Goal: Task Accomplishment & Management: Complete application form

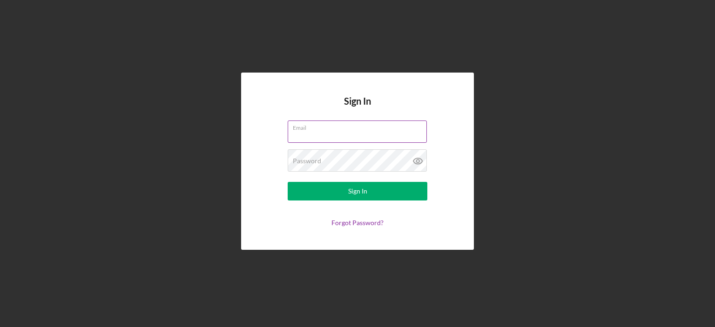
click at [347, 140] on input "Email" at bounding box center [357, 132] width 139 height 22
click at [343, 132] on input "Email" at bounding box center [357, 132] width 139 height 22
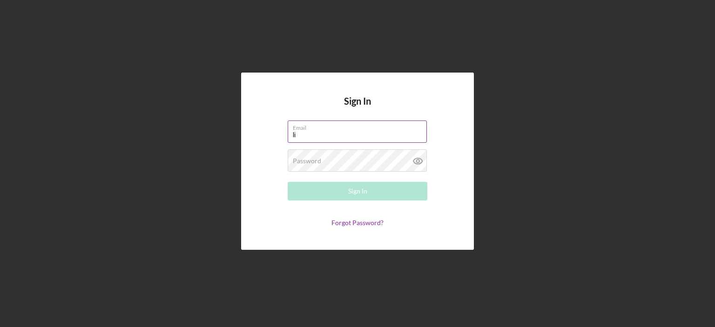
type input "l"
type input "[EMAIL_ADDRESS][DOMAIN_NAME]"
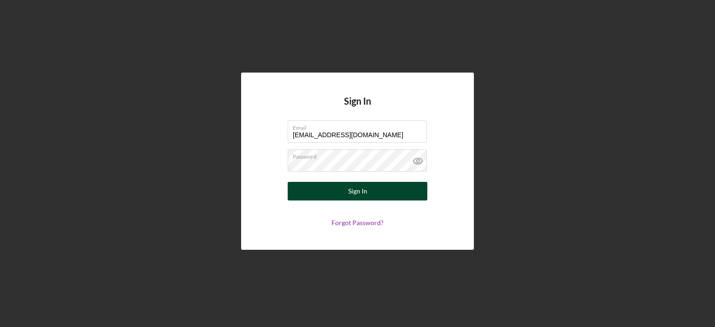
click at [342, 195] on button "Sign In" at bounding box center [358, 191] width 140 height 19
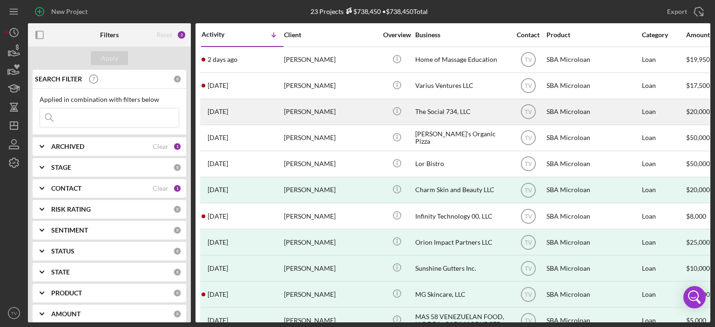
click at [228, 111] on time "[DATE]" at bounding box center [218, 111] width 20 height 7
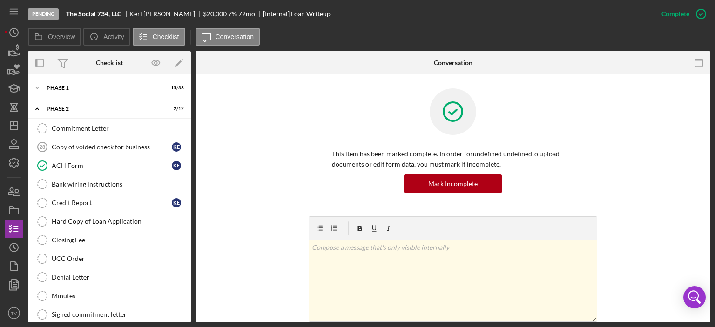
scroll to position [27, 0]
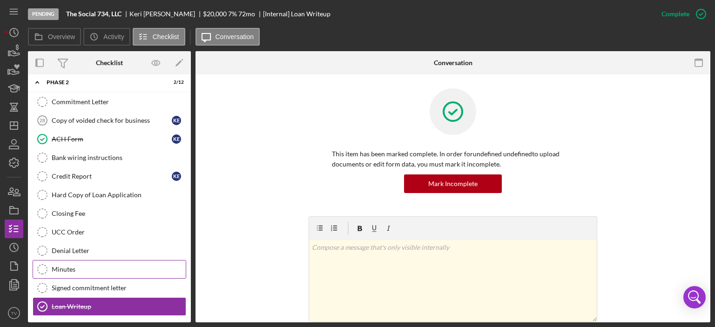
click at [67, 266] on div "Minutes" at bounding box center [119, 269] width 134 height 7
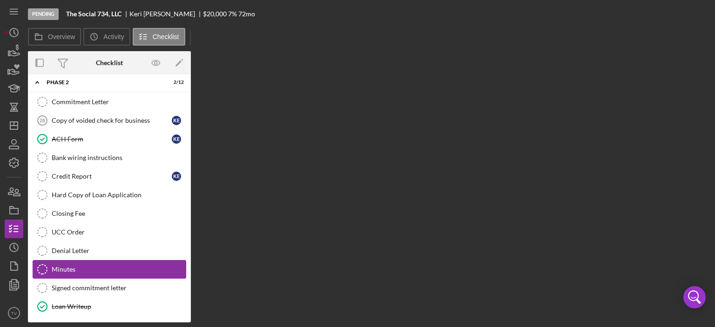
scroll to position [26, 0]
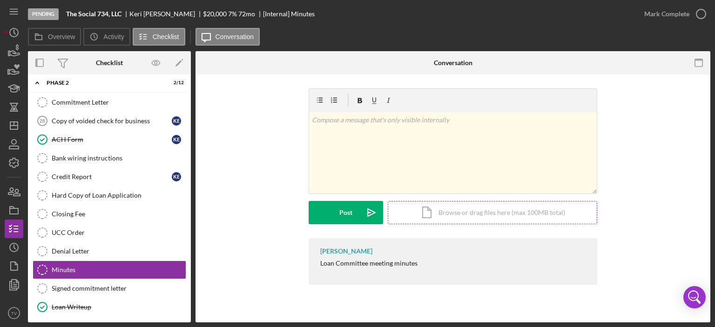
click at [437, 205] on div "Icon/Document Browse or drag files here (max 100MB total) Tap to choose files o…" at bounding box center [492, 212] width 209 height 23
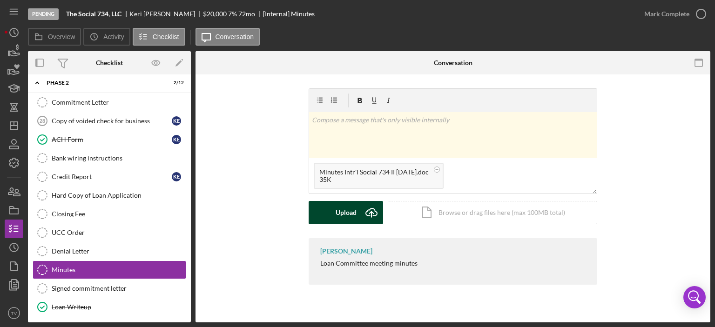
click at [329, 214] on button "Upload Icon/Upload" at bounding box center [345, 212] width 74 height 23
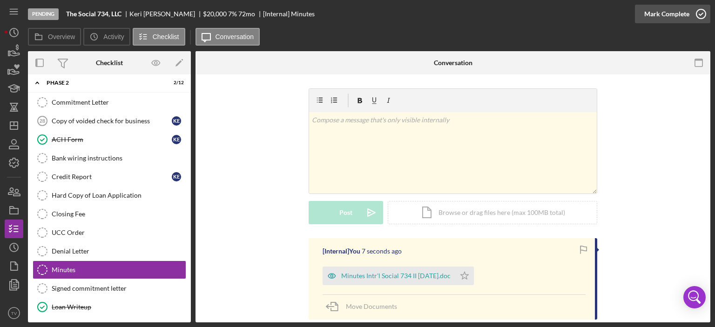
click at [702, 13] on icon "button" at bounding box center [700, 13] width 23 height 23
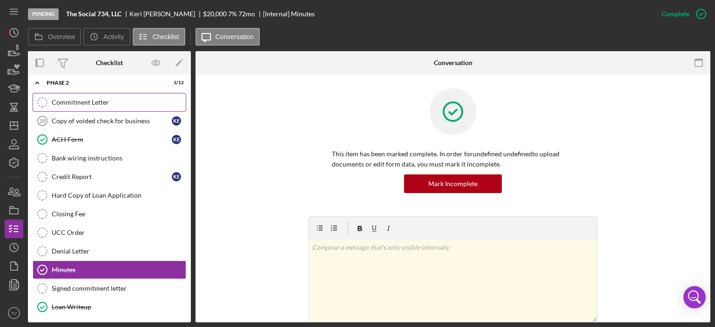
click at [93, 105] on div "Commitment Letter" at bounding box center [119, 102] width 134 height 7
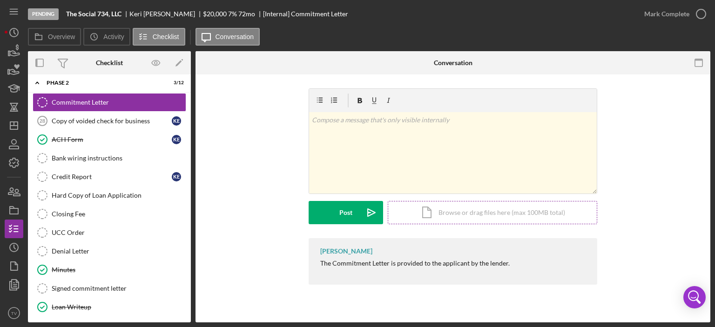
click at [424, 215] on div "Icon/Document Browse or drag files here (max 100MB total) Tap to choose files o…" at bounding box center [492, 212] width 209 height 23
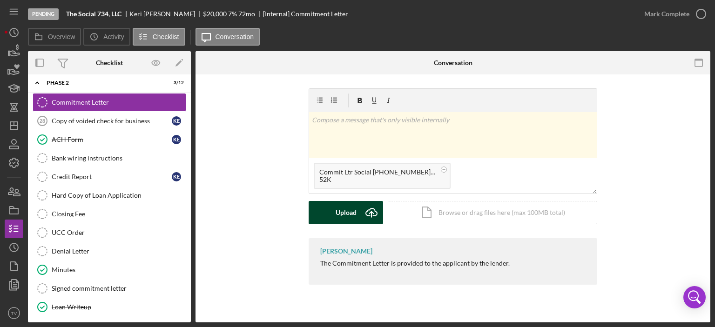
click at [348, 212] on div "Upload" at bounding box center [345, 212] width 21 height 23
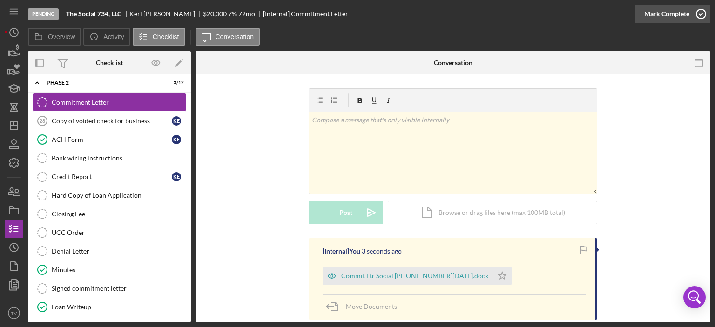
click at [702, 15] on icon "button" at bounding box center [700, 13] width 23 height 23
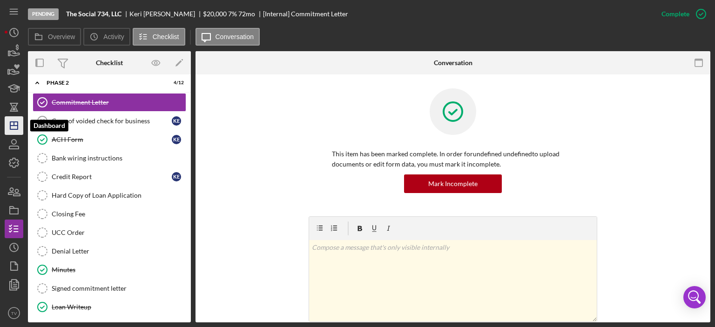
click at [13, 126] on line "button" at bounding box center [13, 126] width 7 height 0
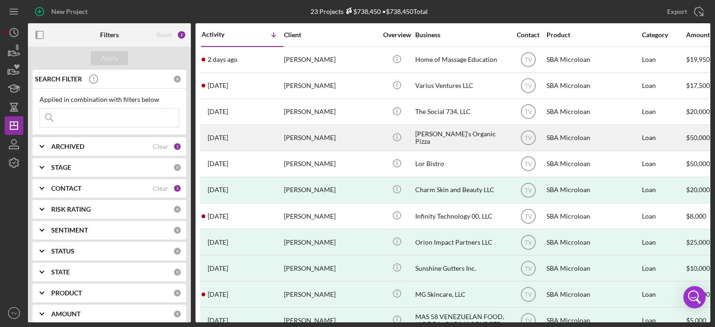
click at [228, 139] on time "[DATE]" at bounding box center [218, 137] width 20 height 7
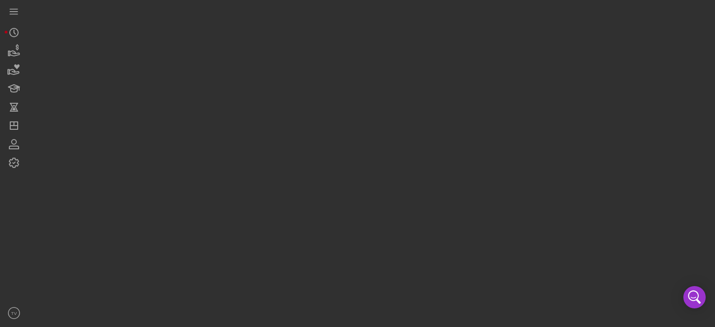
click at [231, 139] on div at bounding box center [369, 161] width 682 height 322
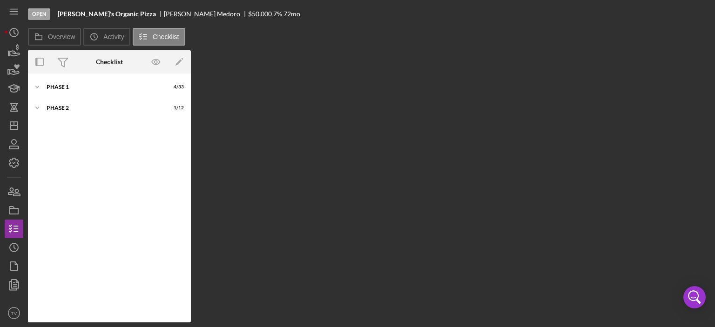
scroll to position [26, 0]
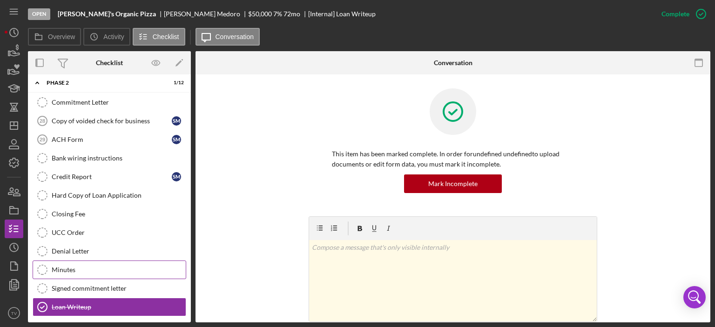
click at [45, 267] on icon "Minutes" at bounding box center [42, 269] width 23 height 23
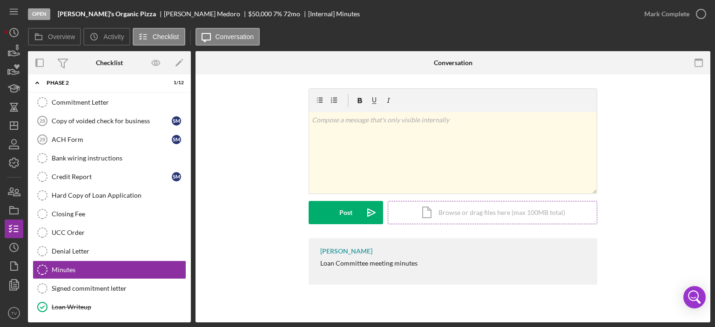
click at [437, 216] on div "Icon/Document Browse or drag files here (max 100MB total) Tap to choose files o…" at bounding box center [492, 212] width 209 height 23
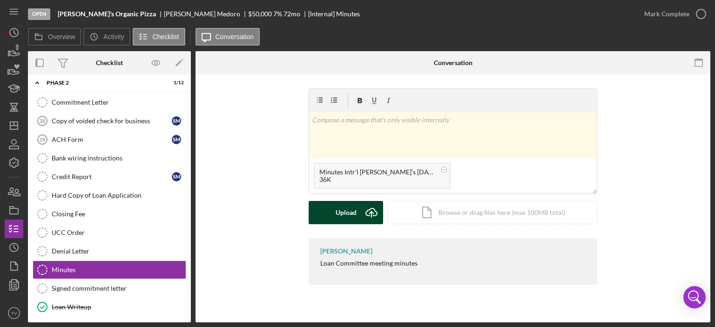
click at [348, 208] on div "Upload" at bounding box center [345, 212] width 21 height 23
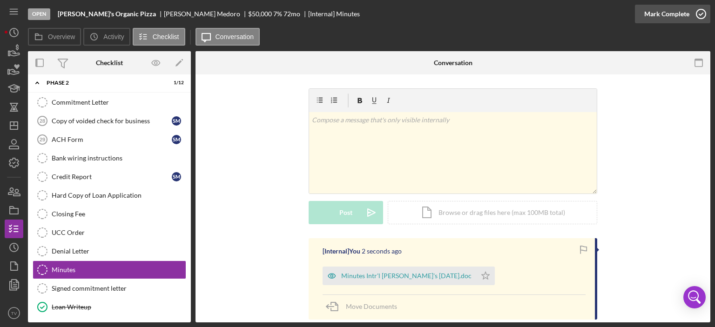
click at [702, 14] on icon "button" at bounding box center [700, 13] width 23 height 23
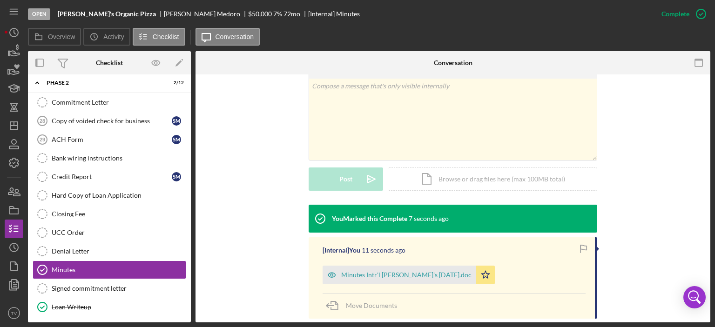
scroll to position [162, 0]
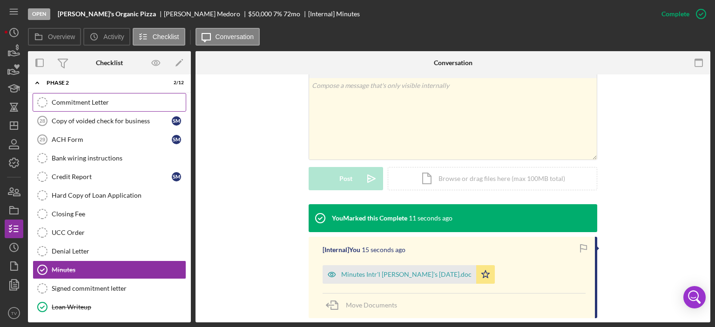
click at [73, 104] on div "Commitment Letter" at bounding box center [119, 102] width 134 height 7
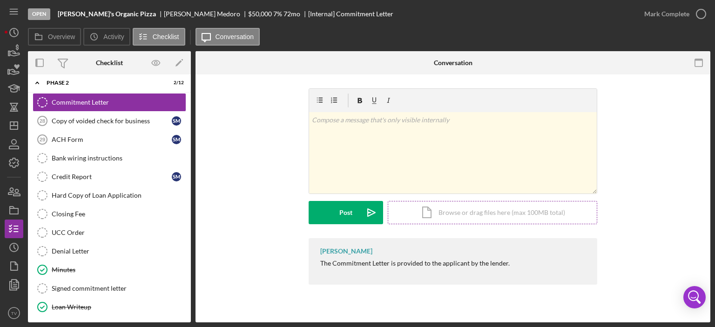
click at [454, 216] on div "Icon/Document Browse or drag files here (max 100MB total) Tap to choose files o…" at bounding box center [492, 212] width 209 height 23
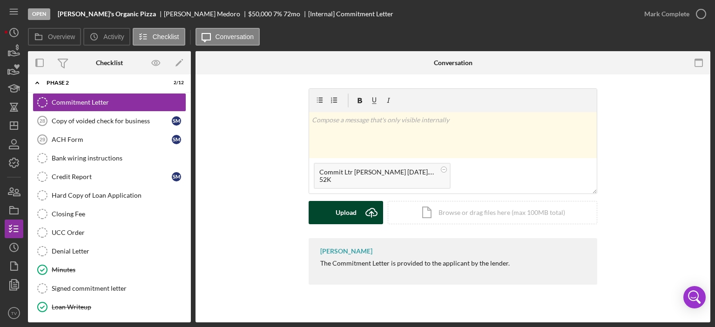
click at [332, 211] on button "Upload Icon/Upload" at bounding box center [345, 212] width 74 height 23
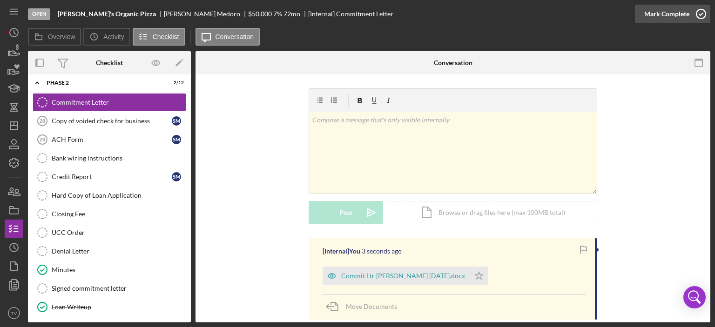
click at [703, 16] on icon "button" at bounding box center [700, 13] width 23 height 23
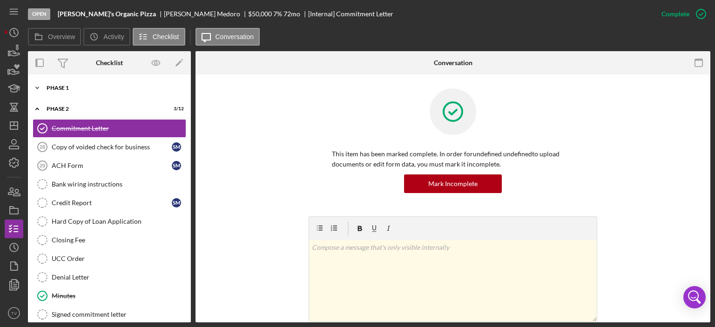
click at [59, 87] on div "Phase 1" at bounding box center [113, 88] width 133 height 6
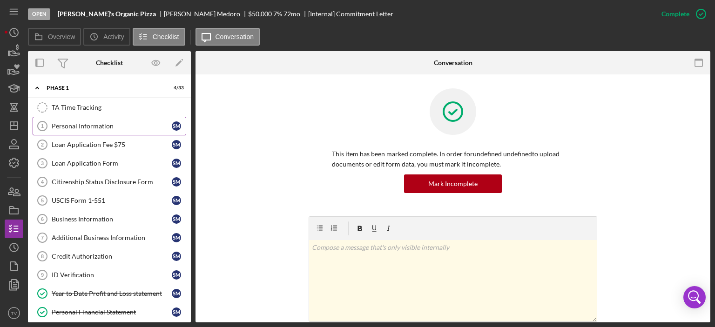
click at [67, 124] on div "Personal Information" at bounding box center [112, 125] width 120 height 7
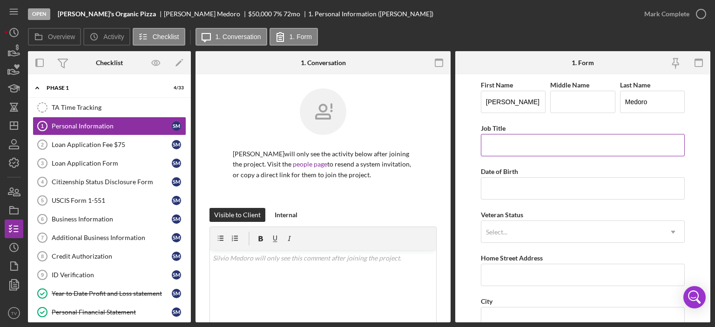
click at [495, 137] on input "Job Title" at bounding box center [583, 145] width 204 height 22
type input "Owner"
click at [516, 189] on input "Date of Birth" at bounding box center [583, 188] width 204 height 22
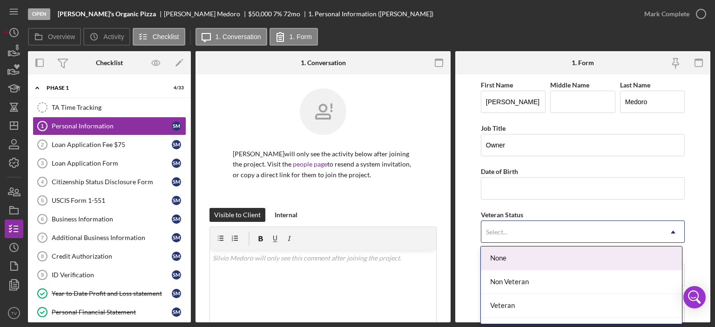
click at [516, 228] on div "Select..." at bounding box center [571, 231] width 181 height 21
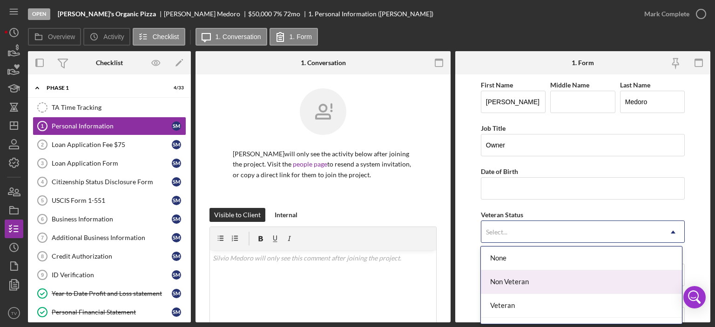
click at [513, 284] on div "Non Veteran" at bounding box center [581, 282] width 201 height 24
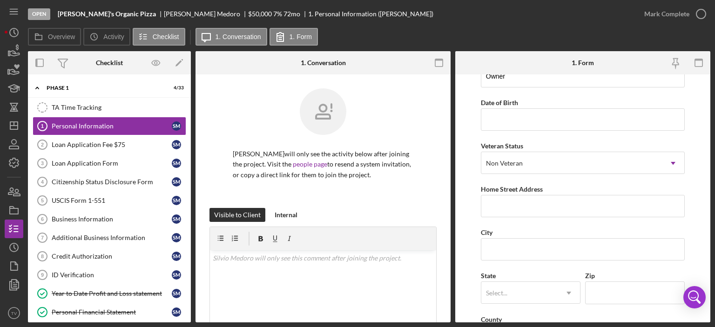
scroll to position [69, 0]
click at [528, 205] on input "Home Street Address" at bounding box center [583, 205] width 204 height 22
type input "[STREET_ADDRESS][PERSON_NAME]"
type input "Ypsilanti"
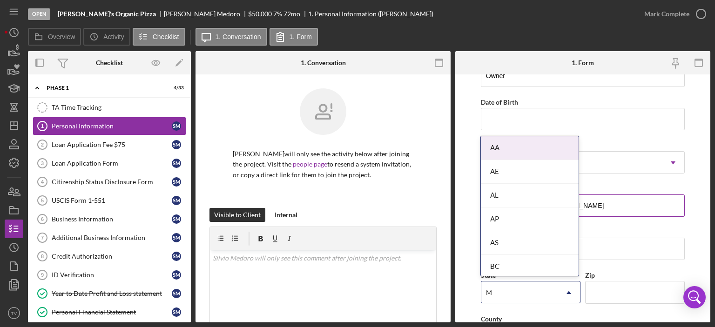
type input "MI"
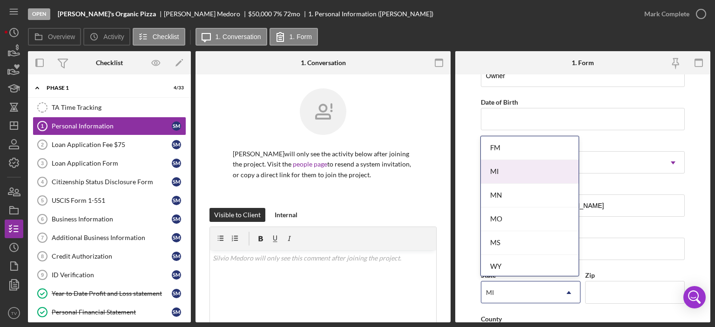
click at [507, 180] on div "MI" at bounding box center [530, 172] width 98 height 24
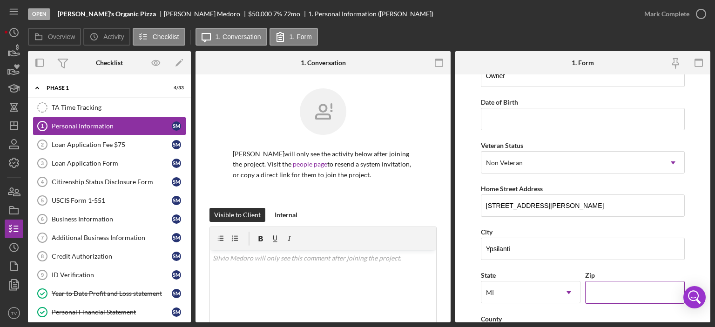
click at [602, 299] on input "Zip" at bounding box center [635, 292] width 100 height 22
type input "48197"
click at [710, 197] on div "Open [PERSON_NAME]'s Organic Pizza [PERSON_NAME] $50,000 7 % 72 mo 1. Personal …" at bounding box center [357, 163] width 715 height 327
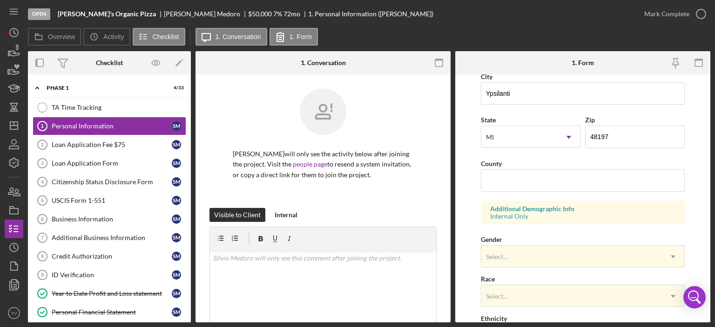
scroll to position [232, 0]
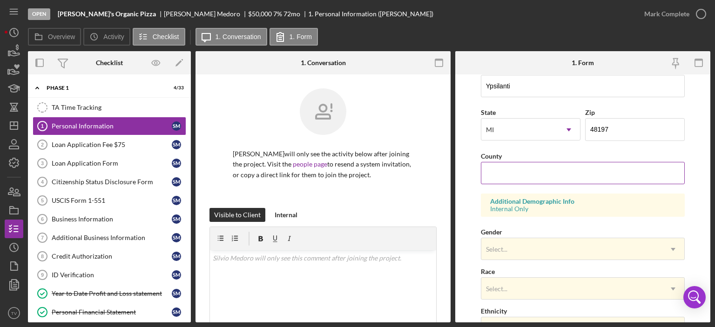
click at [495, 175] on input "County" at bounding box center [583, 173] width 204 height 22
type input "Washtenaw"
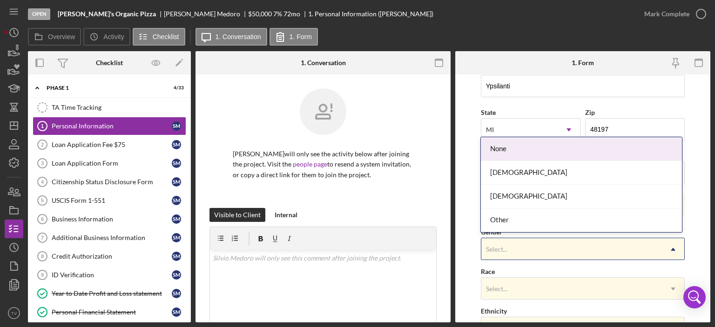
click at [672, 245] on icon "Icon/Dropdown Arrow" at bounding box center [673, 249] width 22 height 22
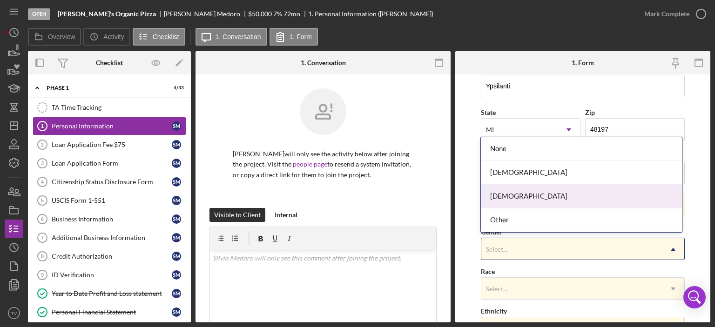
click at [578, 201] on div "[DEMOGRAPHIC_DATA]" at bounding box center [581, 197] width 201 height 24
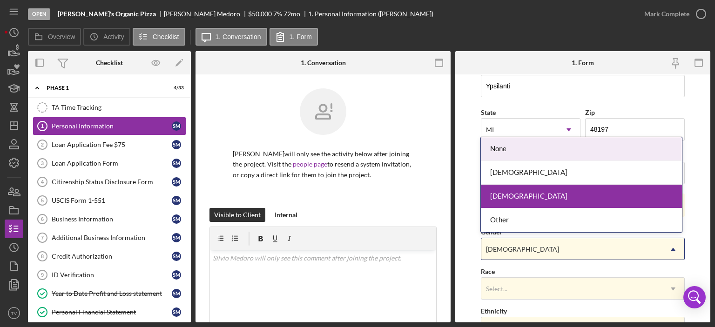
click at [578, 245] on div "[DEMOGRAPHIC_DATA]" at bounding box center [571, 249] width 181 height 21
click at [578, 284] on div "Select..." at bounding box center [571, 288] width 181 height 21
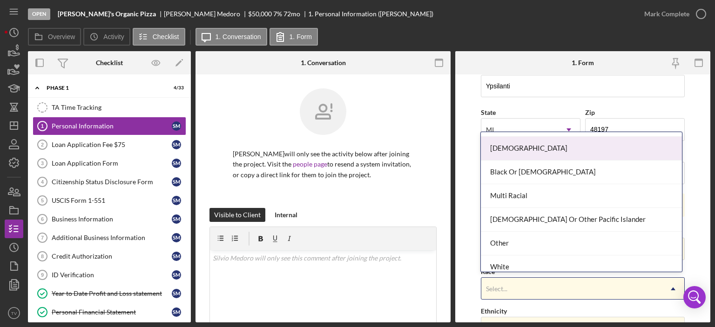
scroll to position [49, 0]
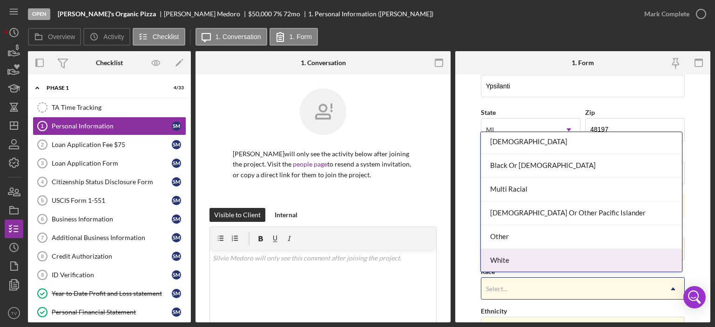
click at [489, 262] on div "White" at bounding box center [581, 261] width 201 height 24
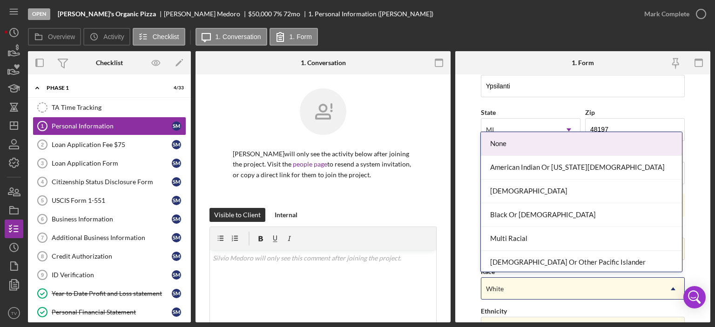
click at [509, 288] on div "White" at bounding box center [571, 288] width 181 height 21
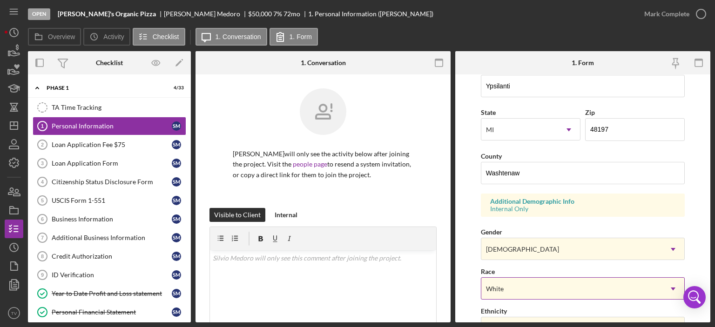
click at [513, 295] on div "White" at bounding box center [571, 288] width 181 height 21
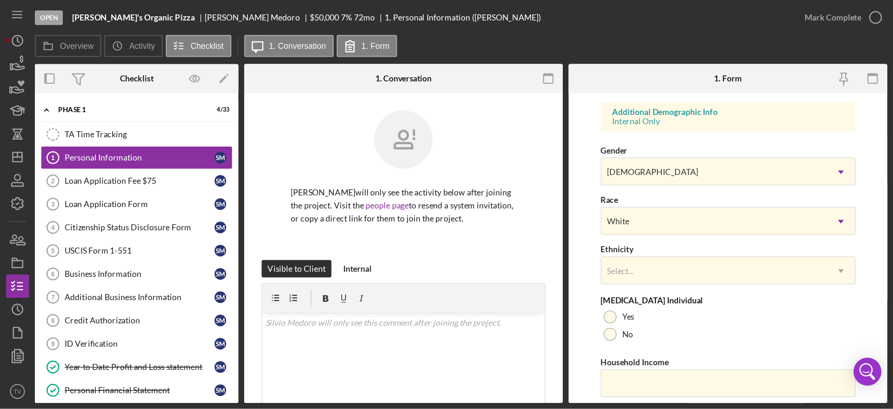
scroll to position [371, 0]
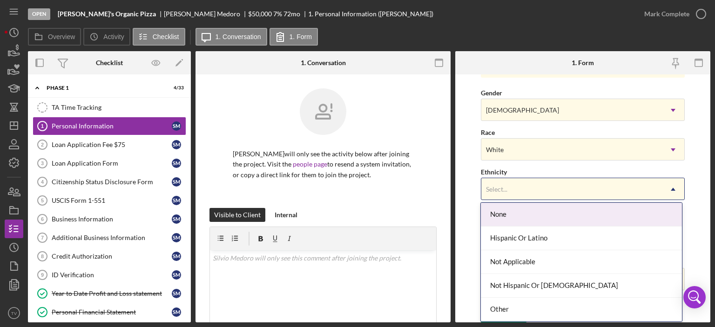
click at [502, 178] on div "Select... Icon/Dropdown Arrow" at bounding box center [583, 189] width 204 height 22
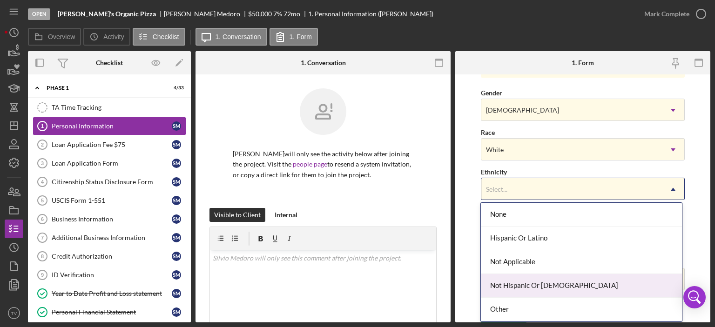
click at [536, 286] on div "Not Hispanic Or [DEMOGRAPHIC_DATA]" at bounding box center [581, 286] width 201 height 24
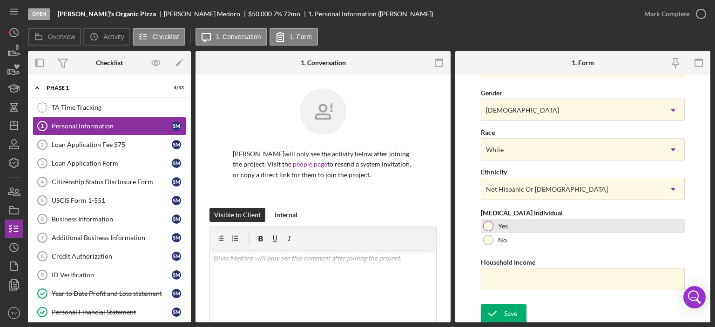
click at [489, 226] on div at bounding box center [488, 226] width 10 height 10
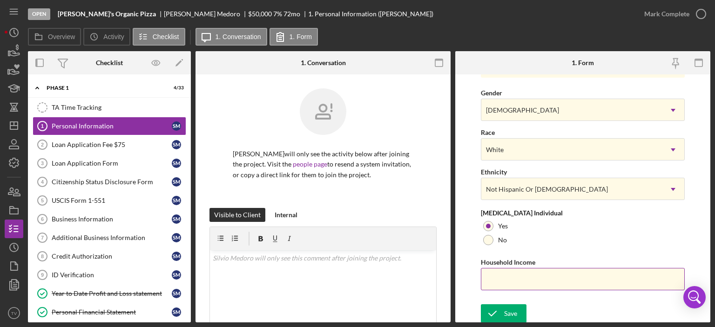
click at [509, 281] on input "Household Income" at bounding box center [583, 279] width 204 height 22
type input "$66,245"
click at [506, 312] on div "Save" at bounding box center [510, 313] width 13 height 19
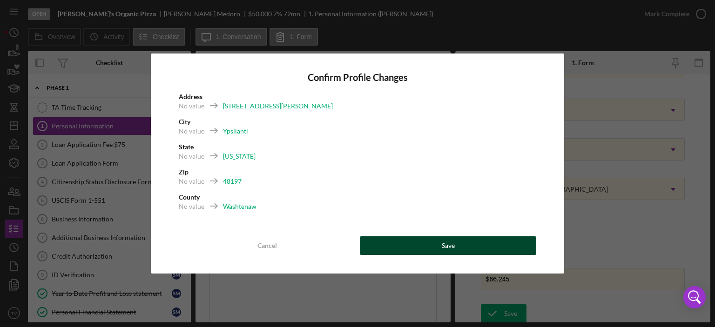
click at [452, 245] on div "Save" at bounding box center [448, 245] width 13 height 19
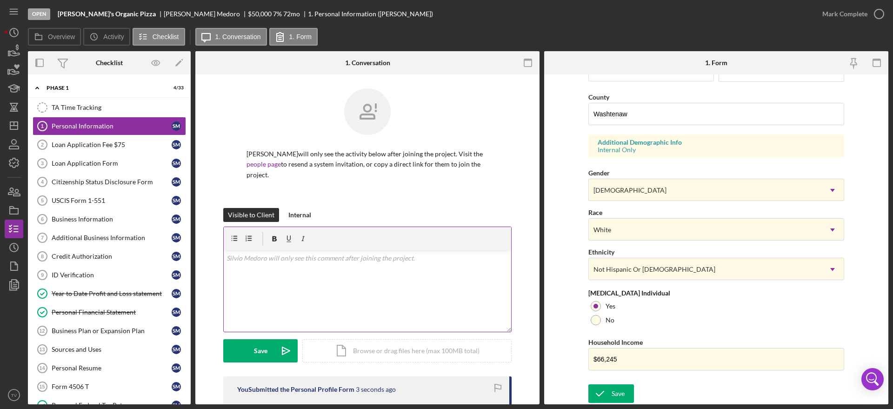
scroll to position [291, 0]
click at [714, 18] on circle "button" at bounding box center [879, 13] width 9 height 9
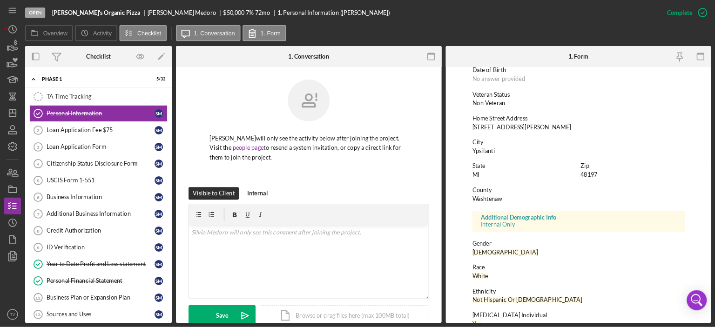
scroll to position [104, 0]
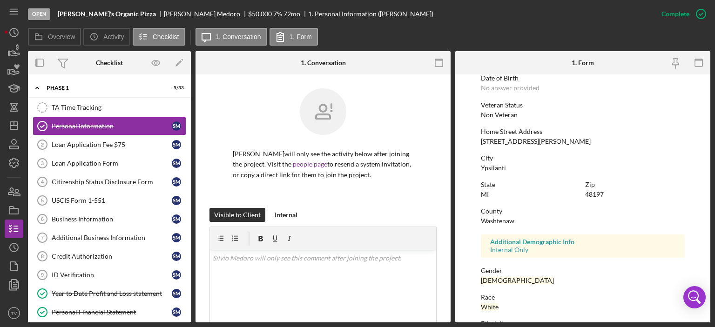
click at [518, 29] on div "Overview Icon/History Activity Checklist Icon/Message 1. Conversation 1. Form" at bounding box center [369, 37] width 682 height 19
click at [75, 161] on div "Loan Application Form" at bounding box center [112, 163] width 120 height 7
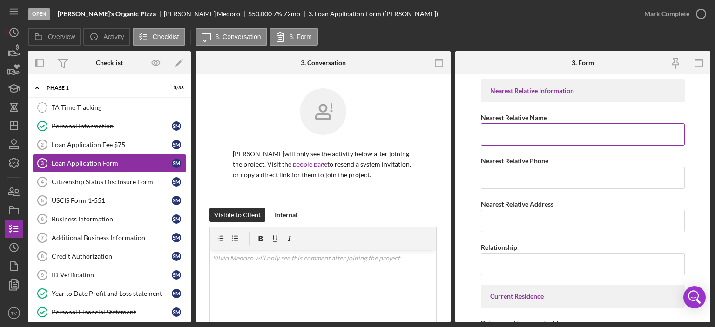
click at [500, 135] on input "Nearest Relative Name" at bounding box center [583, 134] width 204 height 22
type input "Catia Medoro"
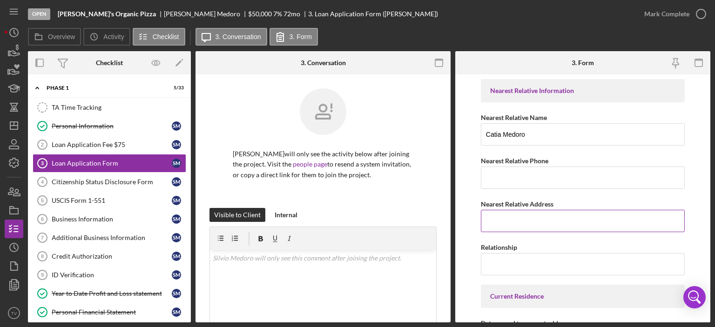
click at [527, 224] on input "Nearest Relative Address" at bounding box center [583, 221] width 204 height 22
type input "5760 [PERSON_NAME], [GEOGRAPHIC_DATA], [GEOGRAPHIC_DATA]"
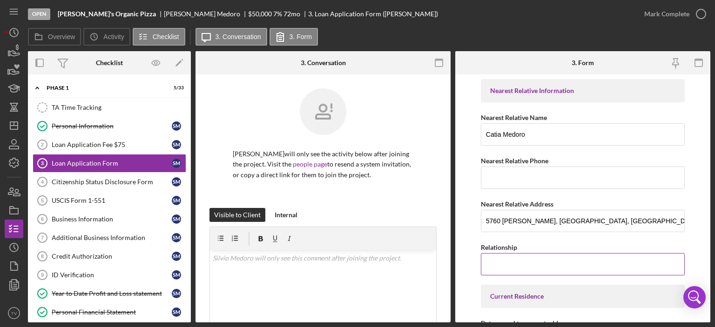
click at [547, 273] on input "Relationship" at bounding box center [583, 264] width 204 height 22
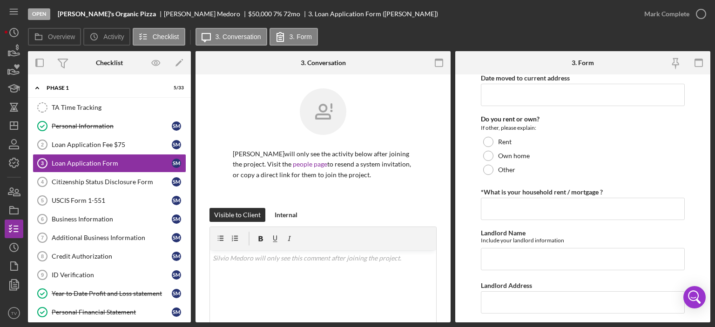
scroll to position [252, 0]
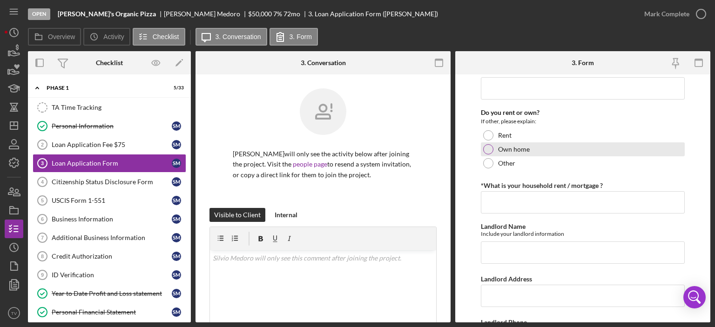
type input "wife"
click at [487, 147] on div at bounding box center [488, 149] width 10 height 10
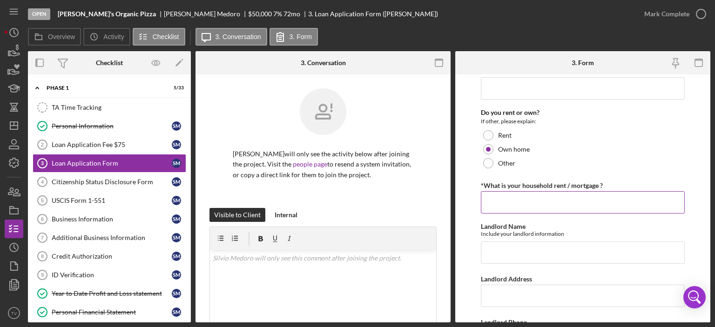
click at [504, 202] on input "*What is your household rent / mortgage ?" at bounding box center [583, 202] width 204 height 22
type input "$1,770"
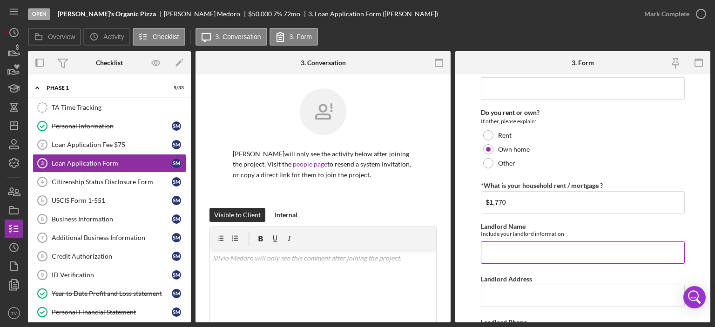
click at [539, 257] on input "Landlord Name" at bounding box center [583, 252] width 204 height 22
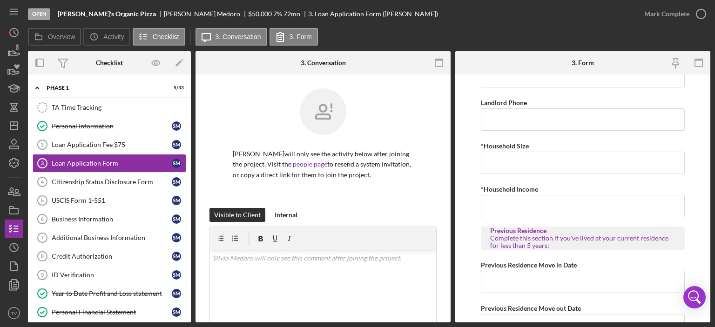
scroll to position [468, 0]
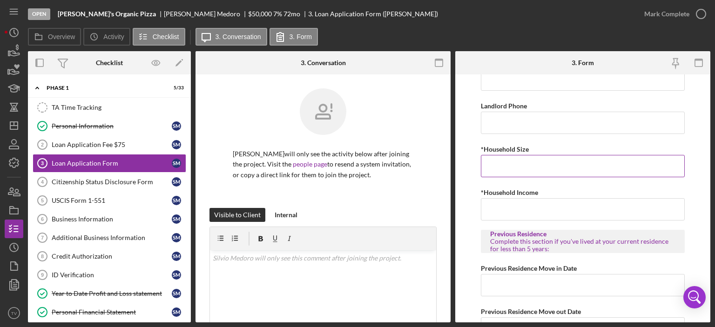
type input "n/a"
click at [513, 171] on input "*Household Size" at bounding box center [583, 166] width 204 height 22
type input "2"
click at [533, 203] on input "*Household Income" at bounding box center [583, 209] width 204 height 22
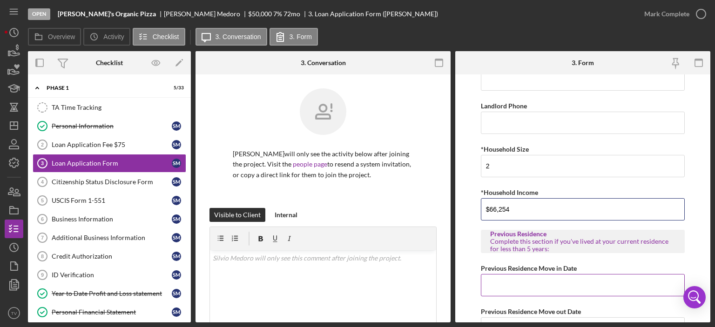
type input "$66,254"
click at [528, 281] on input "Previous Residence Move in Date" at bounding box center [583, 285] width 204 height 22
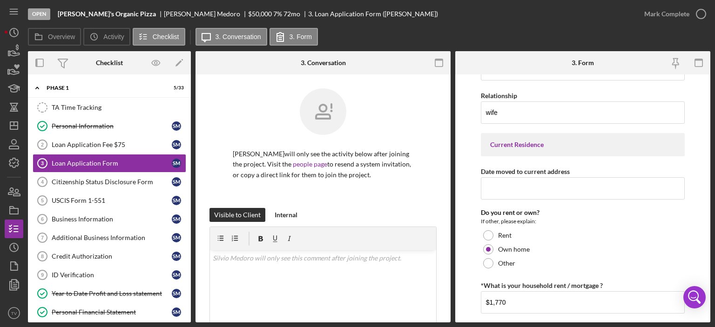
scroll to position [148, 0]
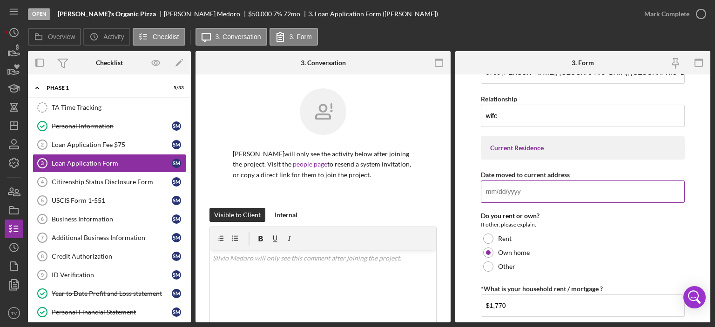
click at [529, 189] on input "Date moved to current address" at bounding box center [583, 192] width 204 height 22
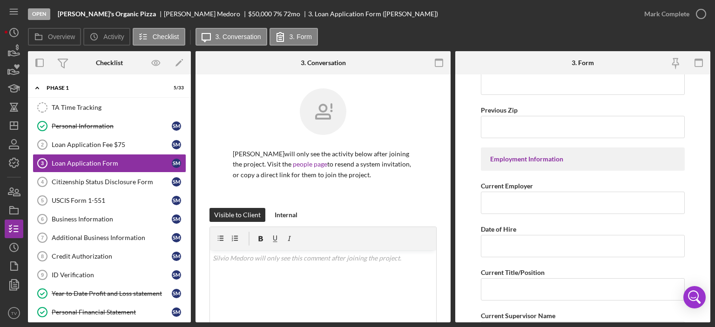
scroll to position [846, 0]
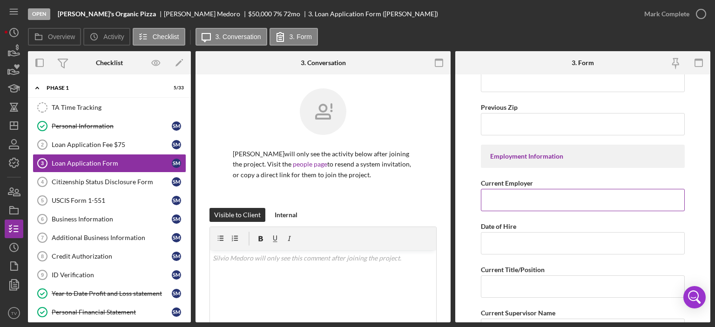
type input "[DATE]"
click at [529, 202] on input "Current Employer" at bounding box center [583, 200] width 204 height 22
type input "Self"
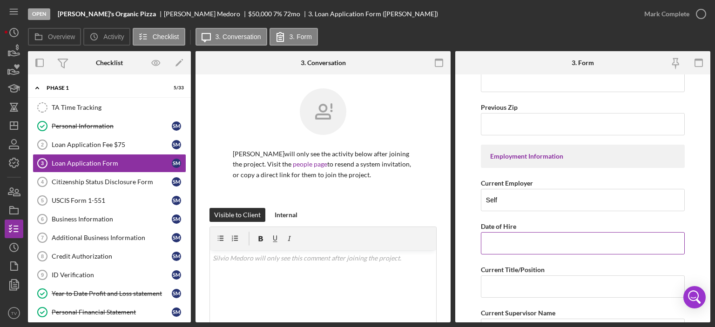
click at [525, 241] on input "Date of Hire" at bounding box center [583, 243] width 204 height 22
type input "[DATE]"
click at [522, 281] on input "Current Title/Position" at bounding box center [583, 286] width 204 height 22
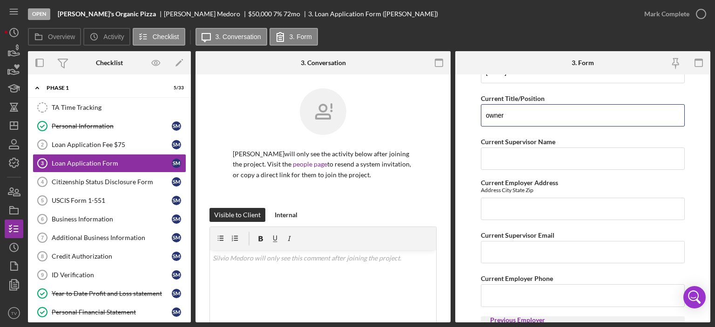
scroll to position [1030, 0]
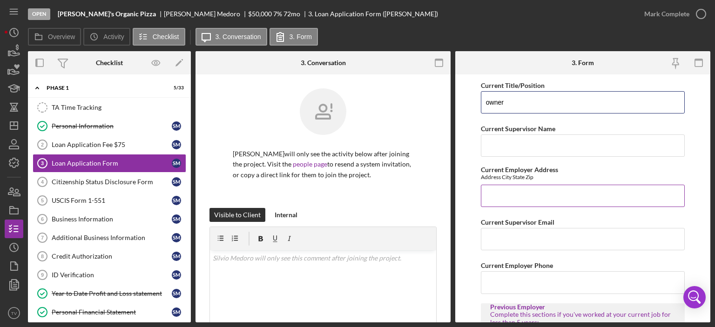
type input "owner"
click at [508, 193] on input "Current Employer Address" at bounding box center [583, 196] width 204 height 22
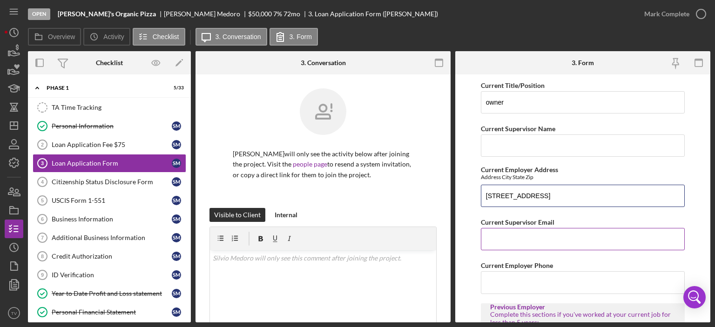
type input "[STREET_ADDRESS]"
click at [512, 237] on input "Current Supervisor Email" at bounding box center [583, 239] width 204 height 22
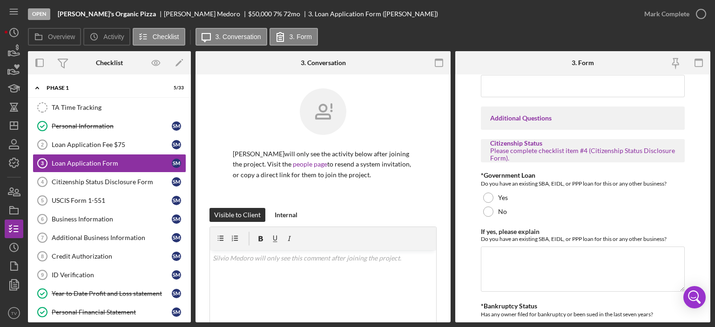
scroll to position [1576, 0]
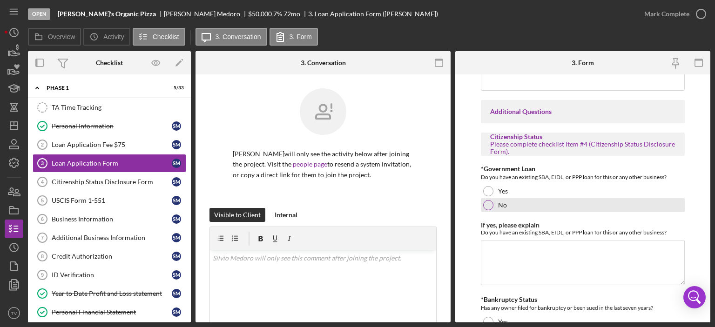
click at [489, 200] on div at bounding box center [488, 205] width 10 height 10
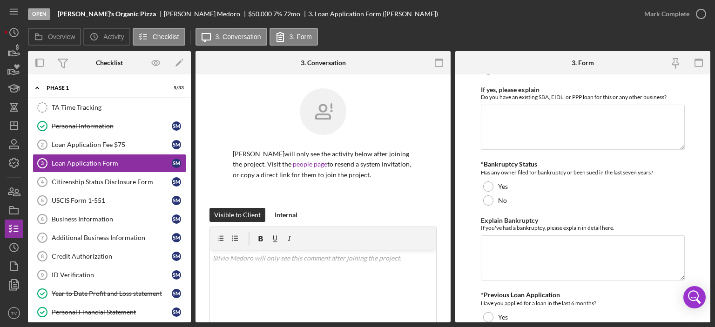
scroll to position [1722, 0]
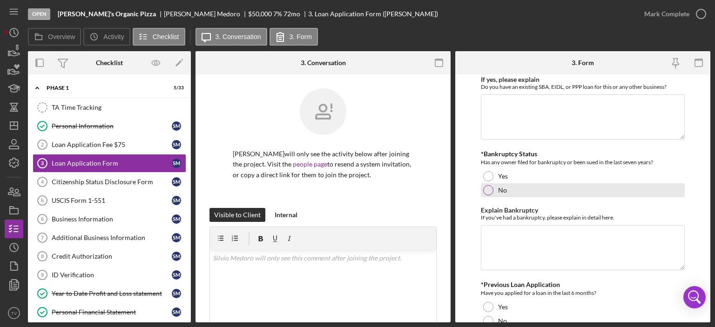
click at [486, 185] on div at bounding box center [488, 190] width 10 height 10
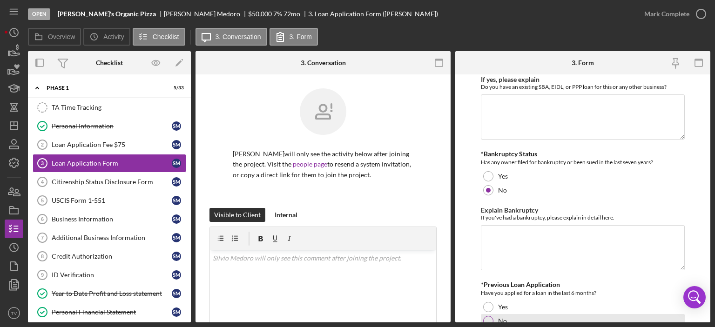
click at [492, 316] on div at bounding box center [488, 321] width 10 height 10
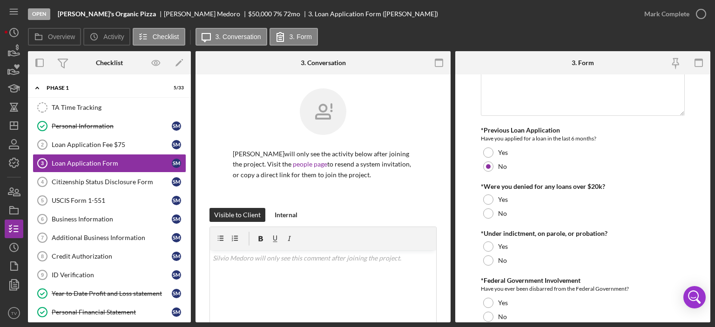
scroll to position [1905, 0]
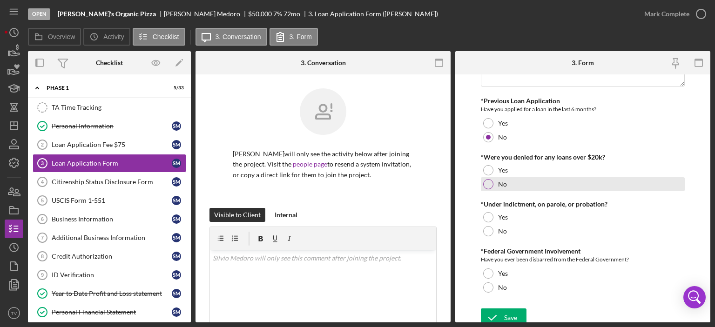
click at [489, 179] on div at bounding box center [488, 184] width 10 height 10
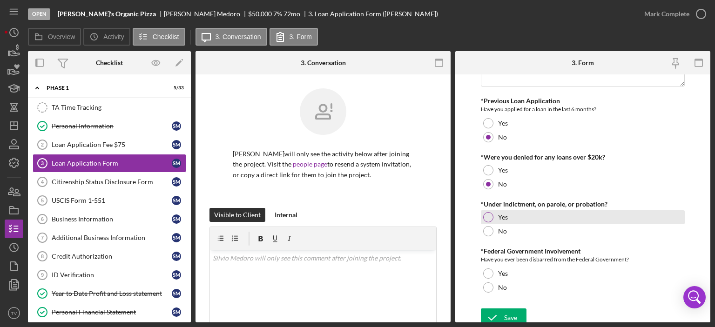
click at [487, 218] on div "Yes" at bounding box center [583, 217] width 204 height 14
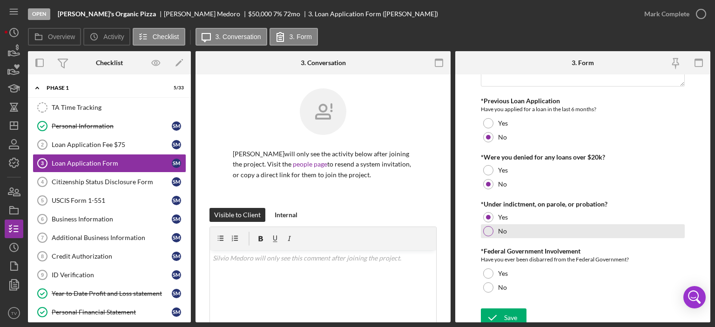
click at [487, 224] on div "No" at bounding box center [583, 231] width 204 height 14
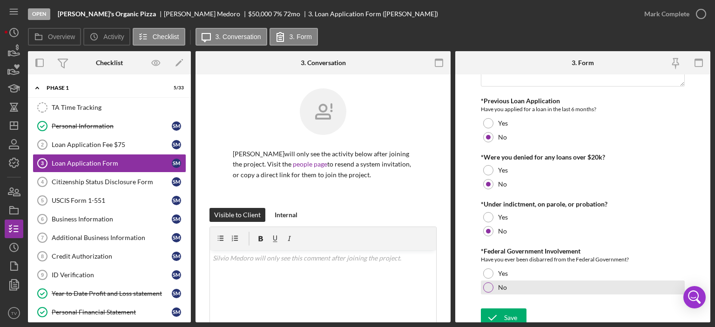
click at [488, 282] on div at bounding box center [488, 287] width 10 height 10
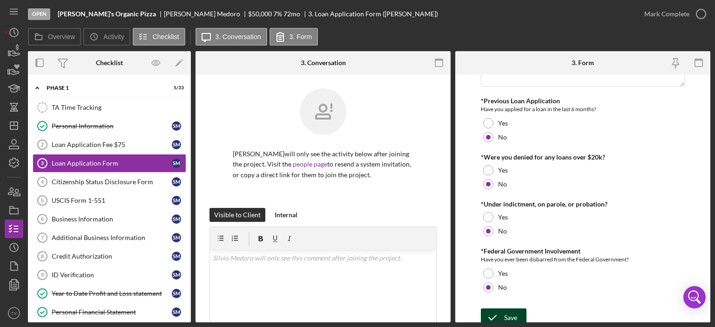
click at [510, 313] on div "Save" at bounding box center [510, 317] width 13 height 19
click at [700, 15] on icon "button" at bounding box center [700, 13] width 23 height 23
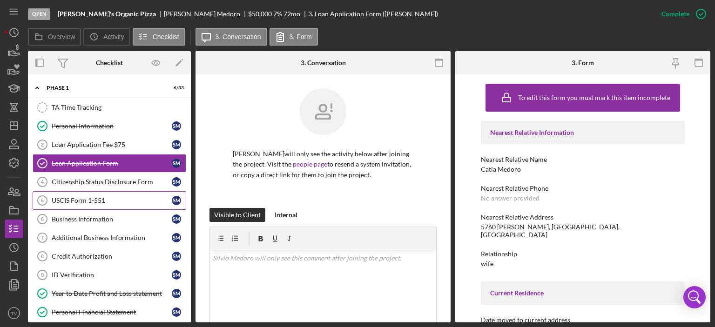
click at [83, 201] on div "USCIS Form 1-551" at bounding box center [112, 200] width 120 height 7
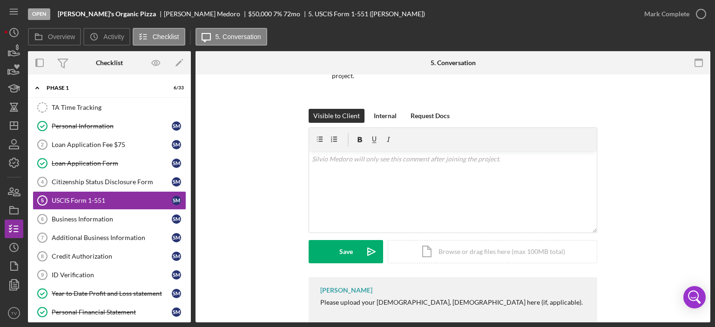
scroll to position [119, 0]
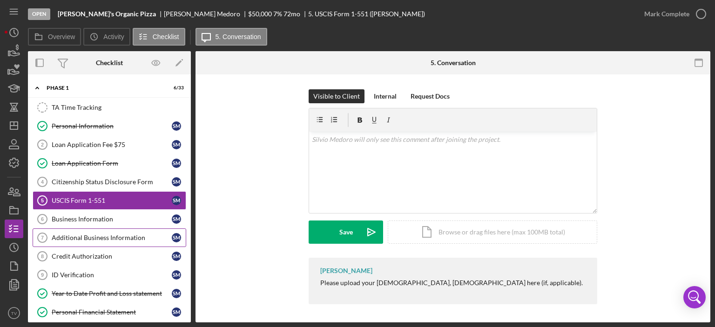
click at [78, 229] on link "Additional Business Information 7 Additional Business Information S M" at bounding box center [110, 237] width 154 height 19
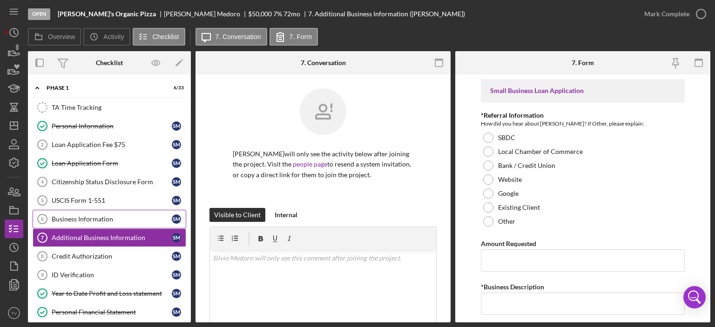
drag, startPoint x: 71, startPoint y: 213, endPoint x: 74, endPoint y: 223, distance: 11.2
click at [74, 223] on link "Business Information 6 Business Information S M" at bounding box center [110, 219] width 154 height 19
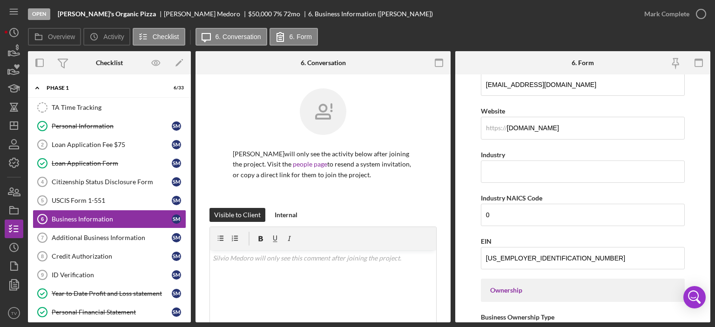
scroll to position [232, 0]
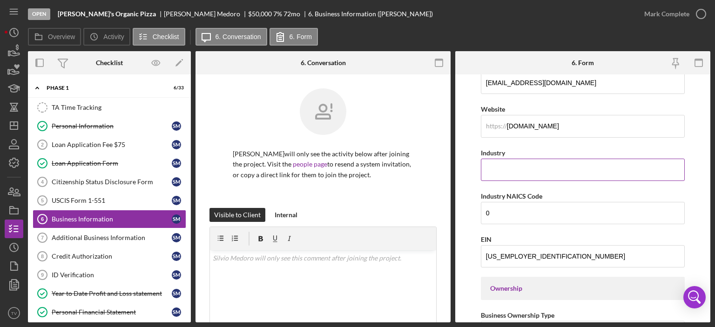
click at [490, 168] on input "Industry" at bounding box center [583, 170] width 204 height 22
type input "Restaurant"
click at [705, 186] on form "Business Name [PERSON_NAME]'s Organic Pizza DBA [DATE] Business Start Date [DAT…" at bounding box center [582, 198] width 255 height 248
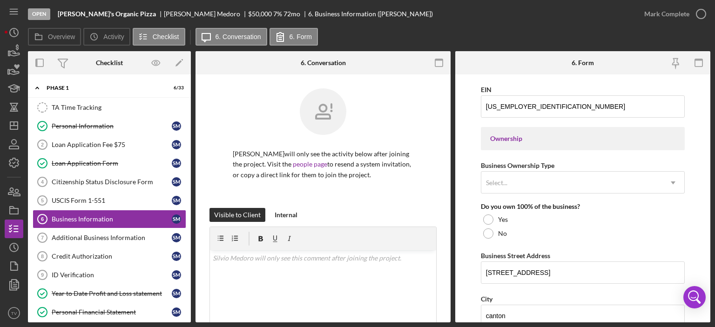
scroll to position [389, 0]
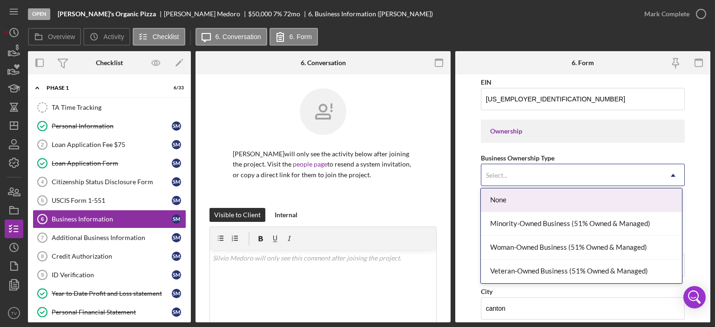
click at [671, 174] on use at bounding box center [672, 175] width 5 height 3
drag, startPoint x: 599, startPoint y: 199, endPoint x: 506, endPoint y: 197, distance: 93.1
click at [506, 197] on div "None" at bounding box center [581, 200] width 201 height 24
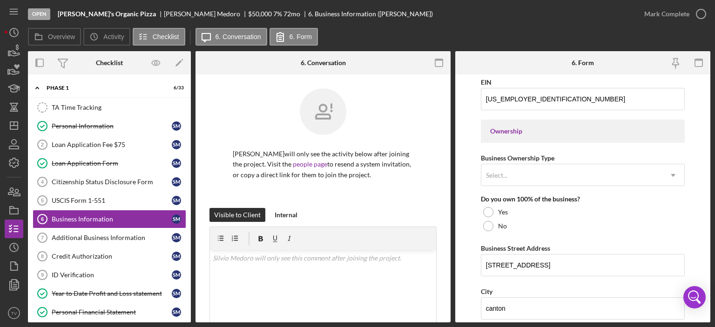
click at [506, 197] on div "Do you own 100% of the business?" at bounding box center [583, 198] width 204 height 7
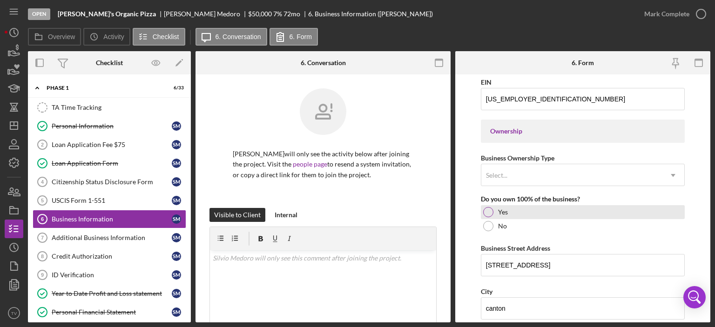
click at [487, 208] on div at bounding box center [488, 212] width 10 height 10
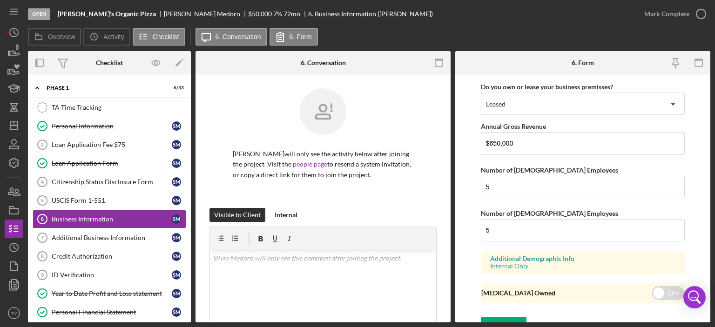
scroll to position [782, 0]
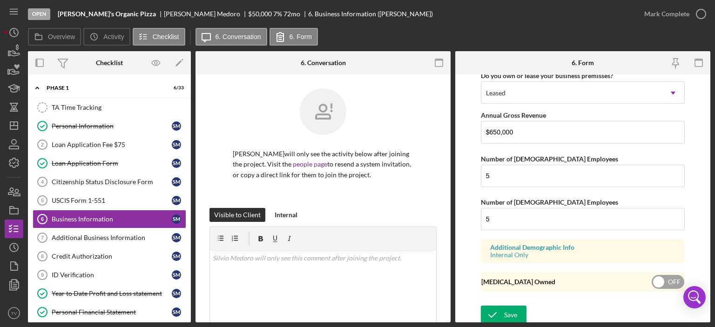
click at [657, 280] on input "checkbox" at bounding box center [667, 282] width 33 height 14
checkbox input "true"
click at [502, 311] on icon "submit" at bounding box center [492, 314] width 23 height 23
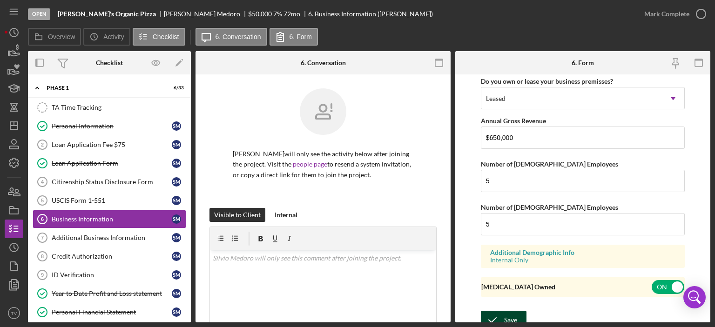
scroll to position [346, 0]
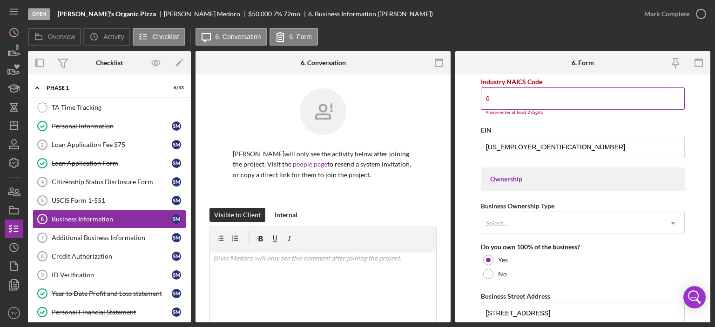
click at [489, 98] on input "0" at bounding box center [583, 98] width 204 height 22
type input "0"
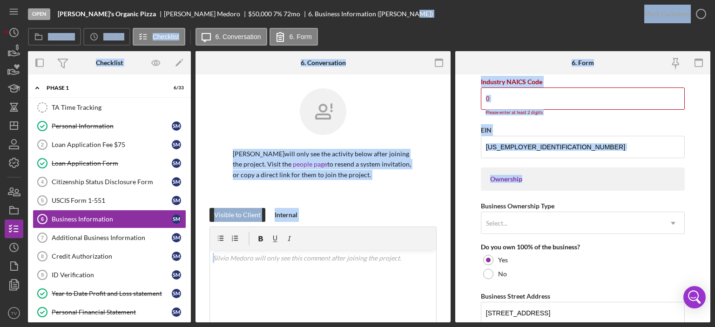
drag, startPoint x: 707, startPoint y: 167, endPoint x: 538, endPoint y: 11, distance: 229.8
click at [538, 11] on div "Open [PERSON_NAME]'s Organic Pizza [PERSON_NAME] $50,000 7 % 72 mo 6. Business …" at bounding box center [369, 161] width 682 height 322
click at [505, 98] on input "0" at bounding box center [583, 98] width 204 height 22
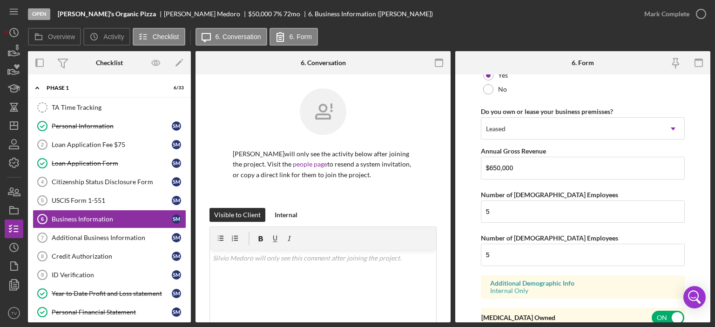
scroll to position [782, 0]
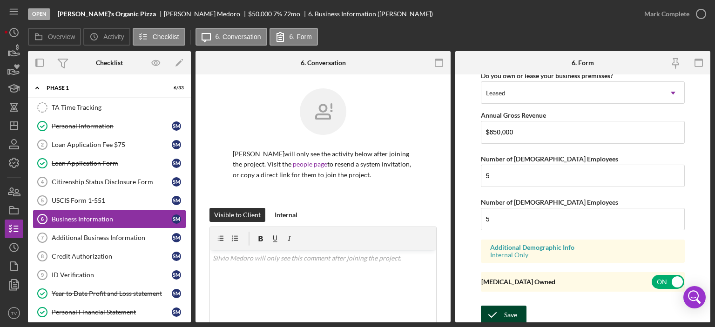
click at [504, 310] on div "Save" at bounding box center [510, 315] width 13 height 19
click at [700, 15] on icon "button" at bounding box center [700, 13] width 23 height 23
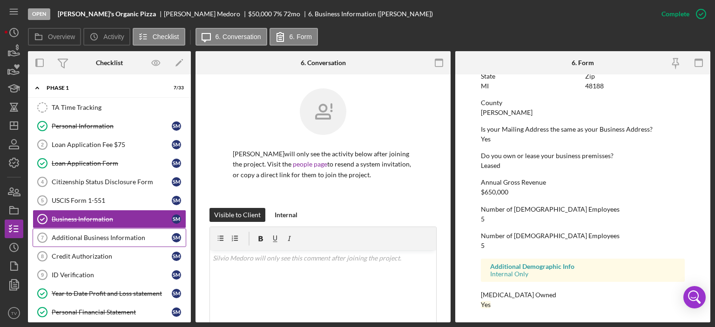
click at [104, 234] on div "Additional Business Information" at bounding box center [112, 237] width 120 height 7
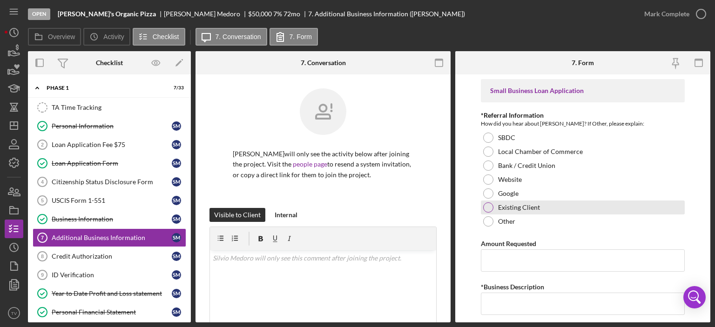
click at [491, 206] on div at bounding box center [488, 207] width 10 height 10
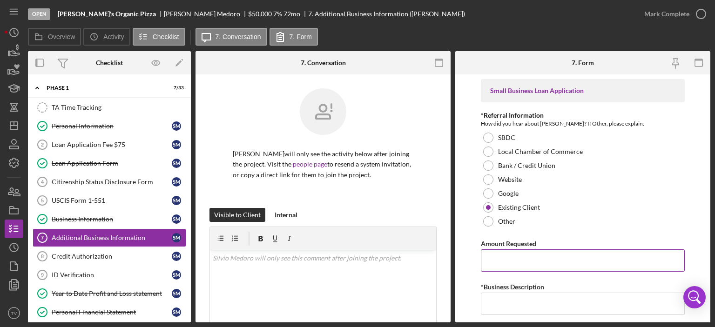
click at [529, 263] on input "Amount Requested" at bounding box center [583, 260] width 204 height 22
type input "$50,000"
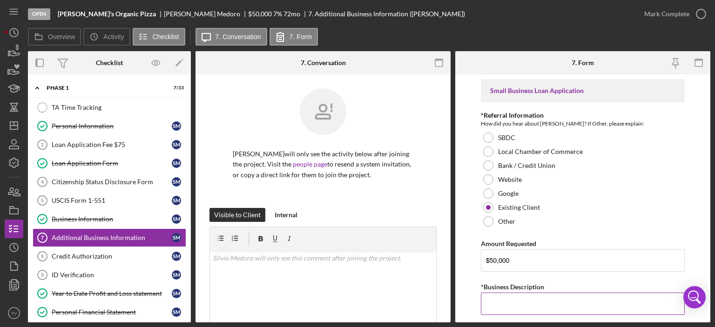
click at [512, 310] on input "*Business Description" at bounding box center [583, 304] width 204 height 22
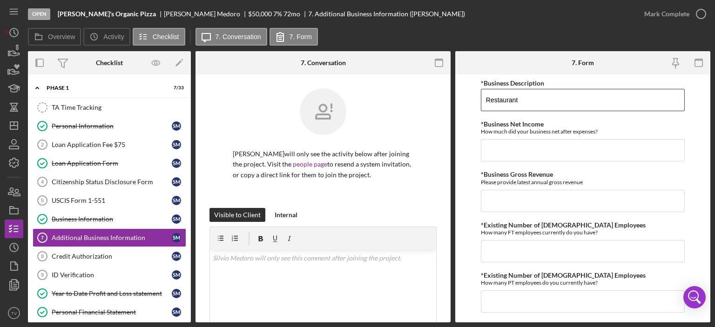
scroll to position [207, 0]
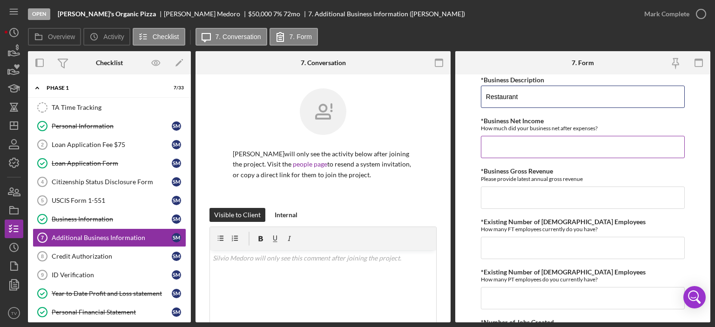
type input "Restaurant"
click at [512, 157] on input "*Business Net Income" at bounding box center [583, 147] width 204 height 22
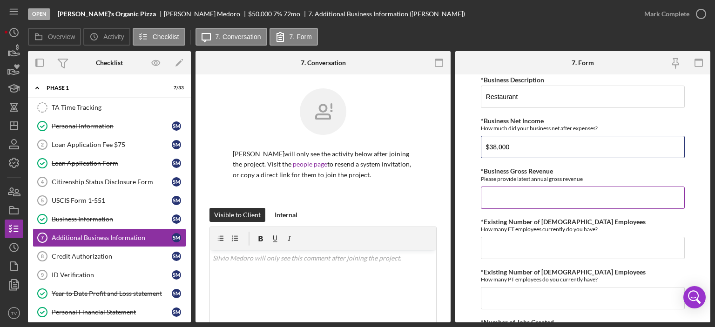
type input "$38,000"
click at [497, 200] on input "*Business Gross Revenue" at bounding box center [583, 198] width 204 height 22
type input "$706,551"
click at [497, 249] on input "*Existing Number of [DEMOGRAPHIC_DATA] Employees" at bounding box center [583, 248] width 204 height 22
type input "5"
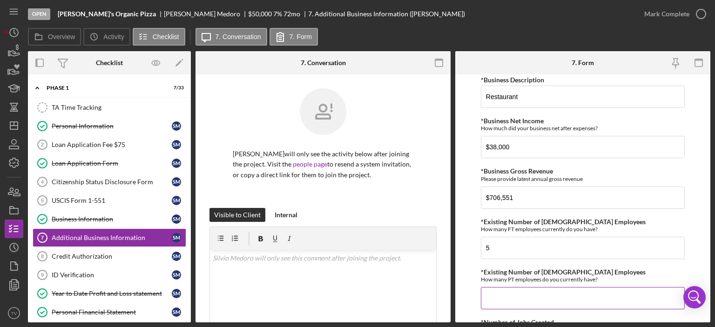
click at [497, 298] on input "*Existing Number of [DEMOGRAPHIC_DATA] Employees" at bounding box center [583, 298] width 204 height 22
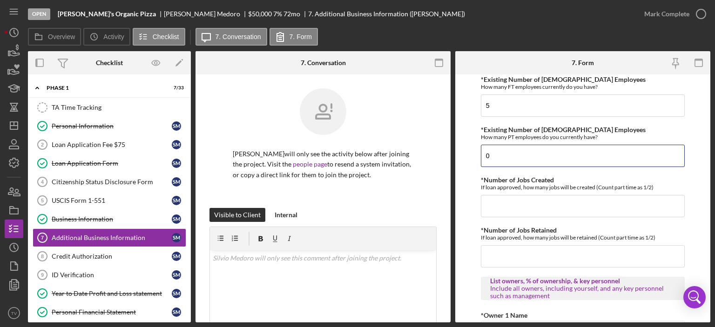
scroll to position [351, 0]
type input "0"
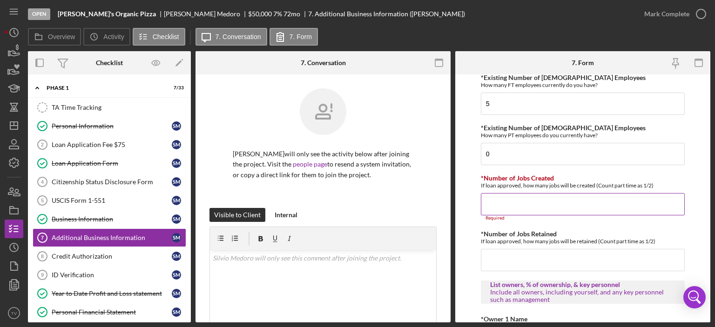
click at [497, 205] on form "Small Business Loan Application *Referral Information How did you hear about [P…" at bounding box center [582, 198] width 255 height 248
click at [499, 212] on input "*Number of Jobs Created" at bounding box center [583, 204] width 204 height 22
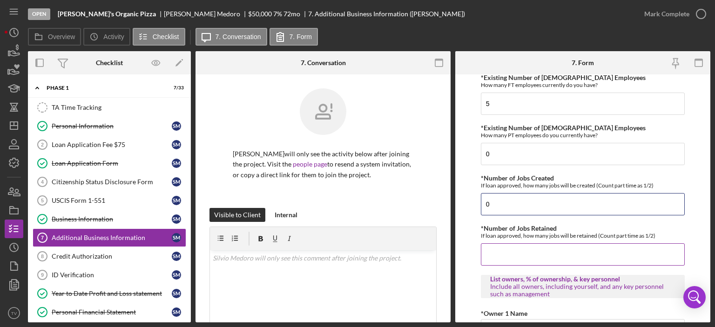
type input "0"
click at [501, 253] on input "*Number of Jobs Retained" at bounding box center [583, 254] width 204 height 22
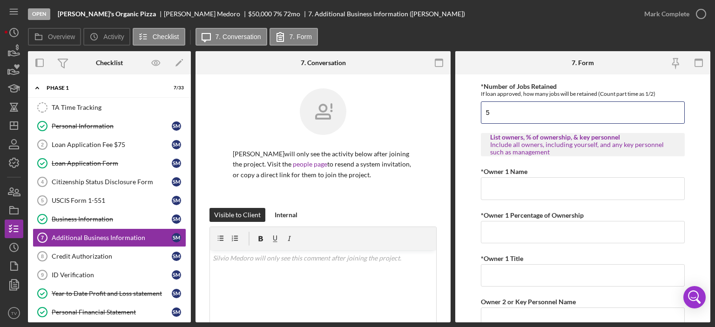
scroll to position [510, 0]
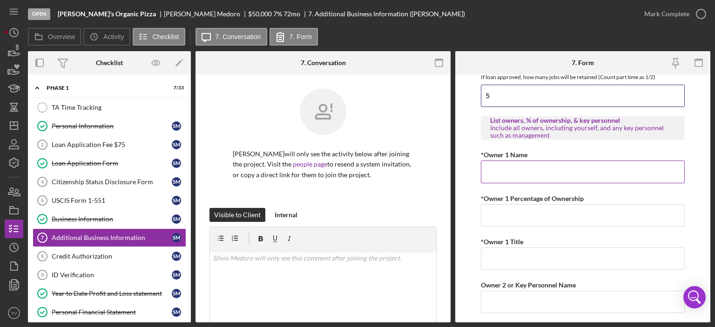
type input "5"
click at [521, 173] on input "*Owner 1 Name" at bounding box center [583, 172] width 204 height 22
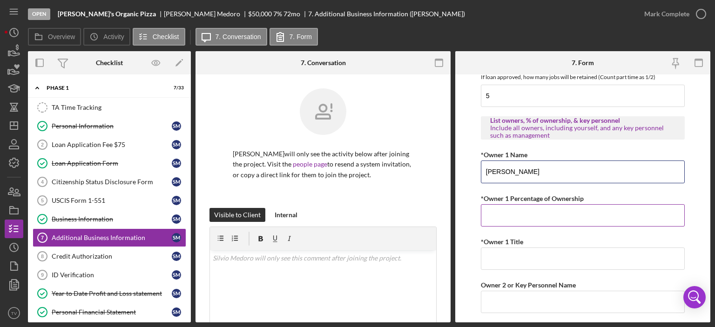
type input "[PERSON_NAME]"
click at [539, 219] on input "*Owner 1 Percentage of Ownership" at bounding box center [583, 215] width 204 height 22
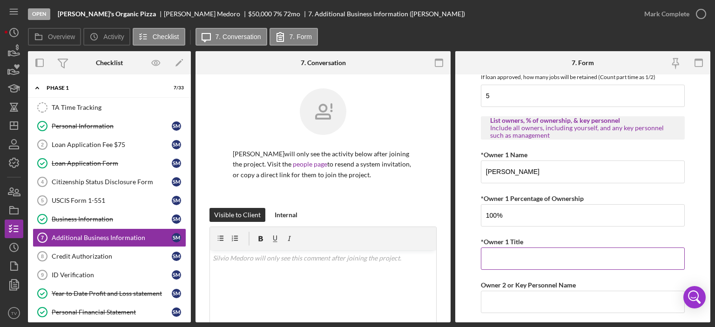
type input "100.00000%"
click at [514, 257] on input "*Owner 1 Title" at bounding box center [583, 259] width 204 height 22
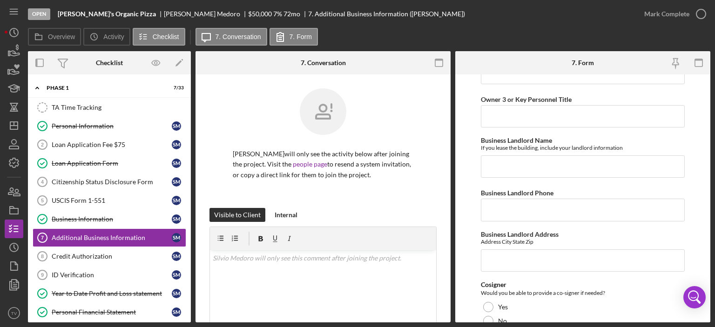
scroll to position [903, 0]
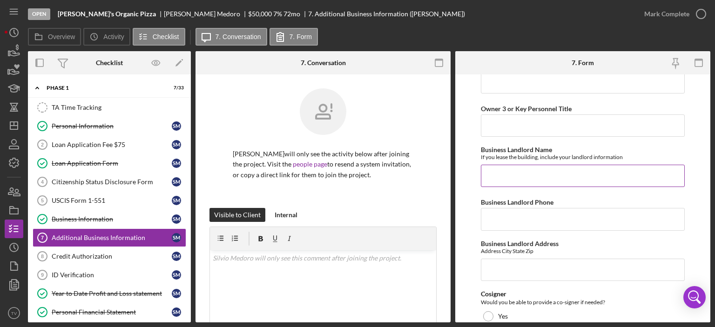
type input "president"
click at [501, 176] on input "Business Landlord Name" at bounding box center [583, 176] width 204 height 22
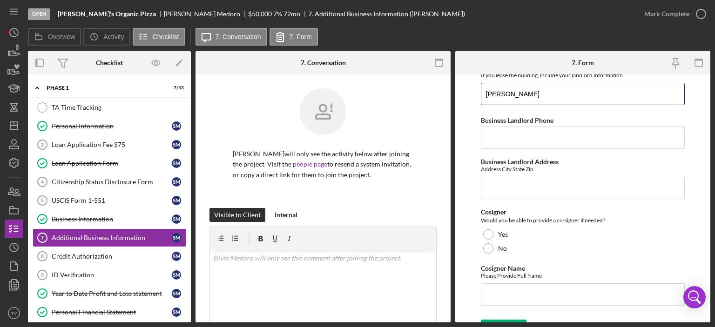
scroll to position [998, 0]
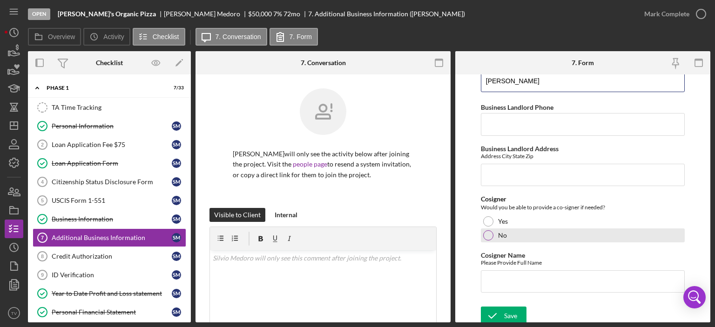
type input "[PERSON_NAME]"
click at [487, 235] on div at bounding box center [488, 235] width 10 height 10
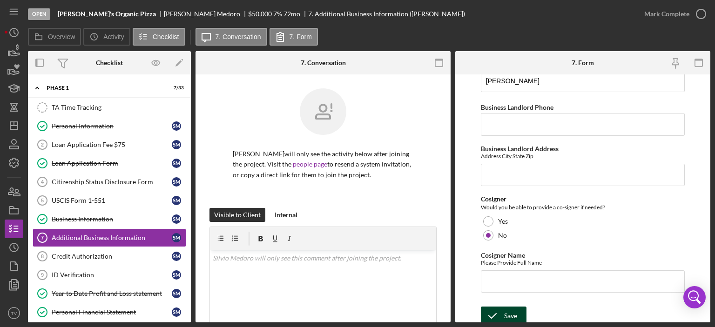
click at [512, 316] on div "Save" at bounding box center [510, 316] width 13 height 19
click at [700, 15] on icon "button" at bounding box center [700, 13] width 23 height 23
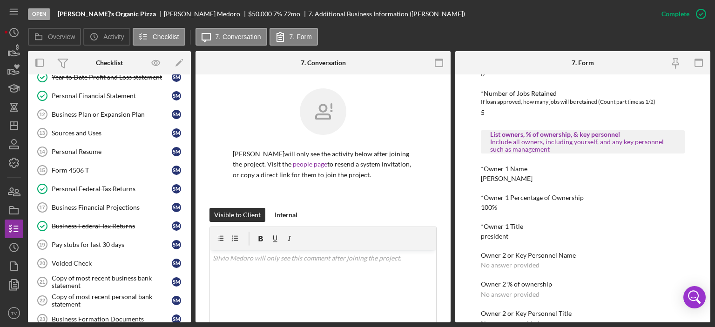
scroll to position [214, 0]
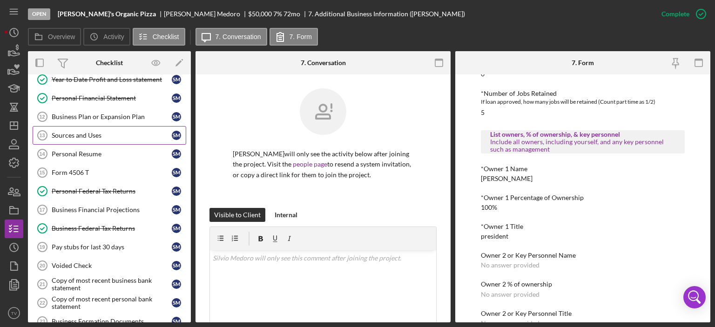
click at [87, 132] on div "Sources and Uses" at bounding box center [112, 135] width 120 height 7
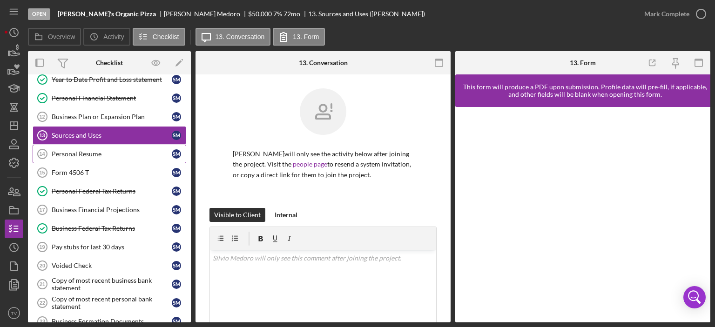
click at [77, 154] on div "Personal Resume" at bounding box center [112, 153] width 120 height 7
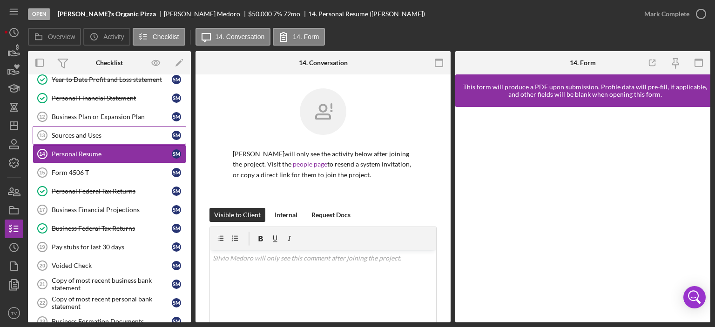
click at [77, 134] on div "Sources and Uses" at bounding box center [112, 135] width 120 height 7
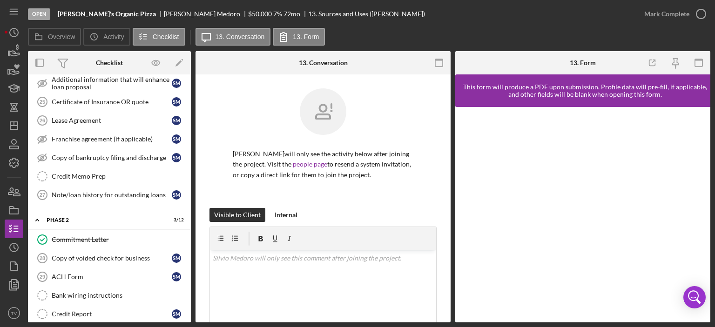
scroll to position [515, 0]
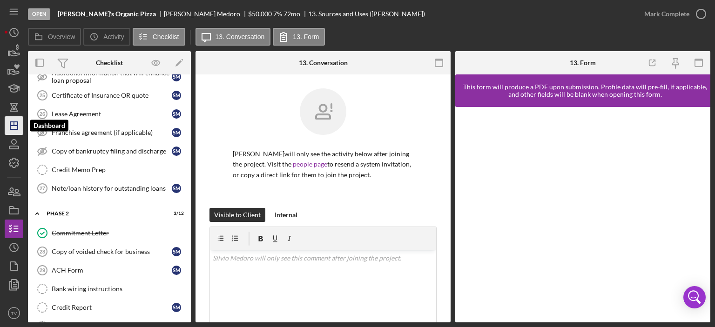
click at [18, 123] on polygon "button" at bounding box center [13, 125] width 7 height 7
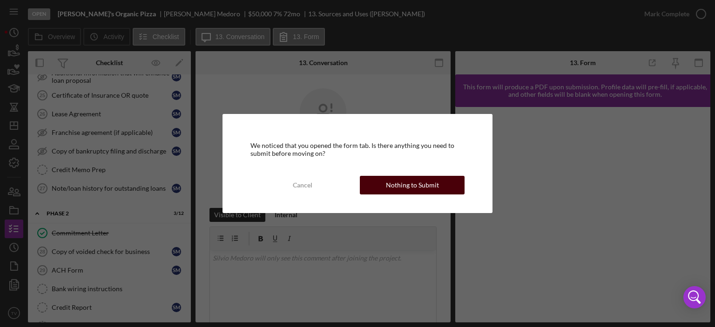
click at [384, 187] on button "Nothing to Submit" at bounding box center [412, 185] width 105 height 19
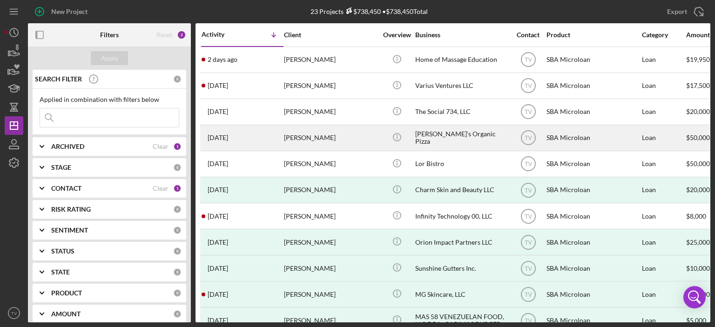
click at [231, 143] on div "[DATE] [PERSON_NAME]" at bounding box center [241, 138] width 81 height 25
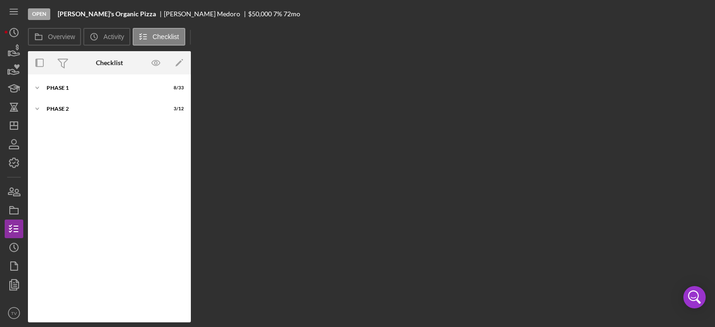
scroll to position [147, 0]
